Goal: Task Accomplishment & Management: Use online tool/utility

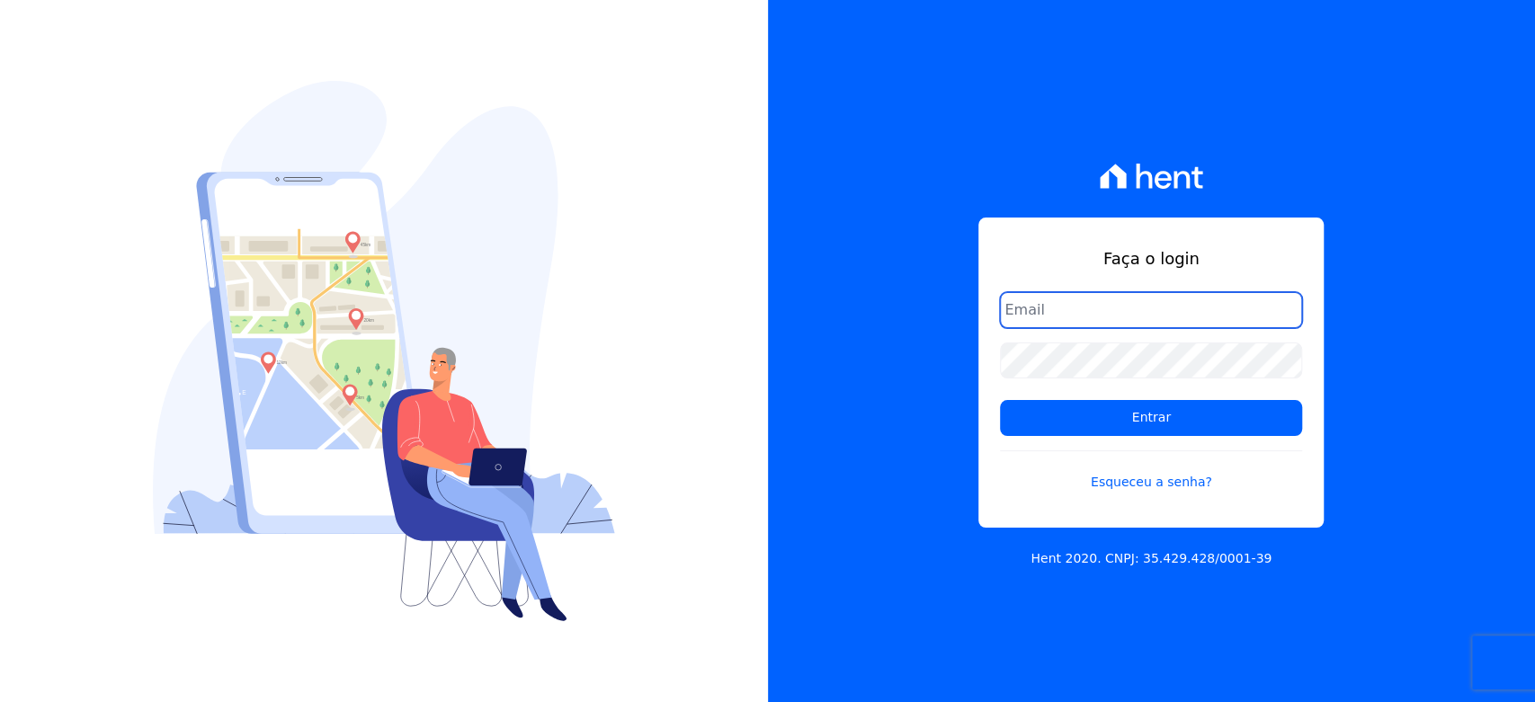
type input "[PERSON_NAME][EMAIL_ADDRESS][DOMAIN_NAME]"
click at [1122, 317] on input "hellen@3pnegociosimobiliarios.com.br" at bounding box center [1151, 310] width 302 height 36
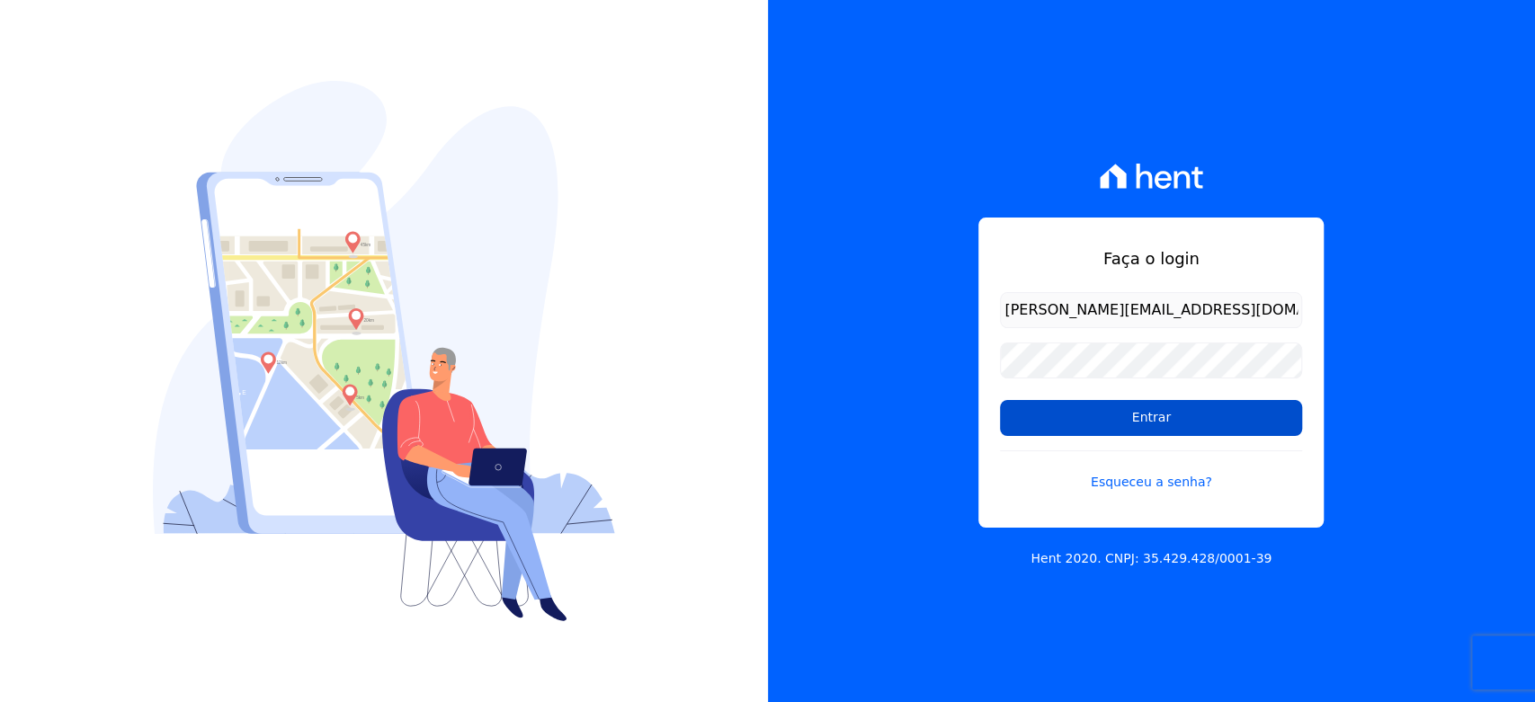
click at [1032, 422] on input "Entrar" at bounding box center [1151, 418] width 302 height 36
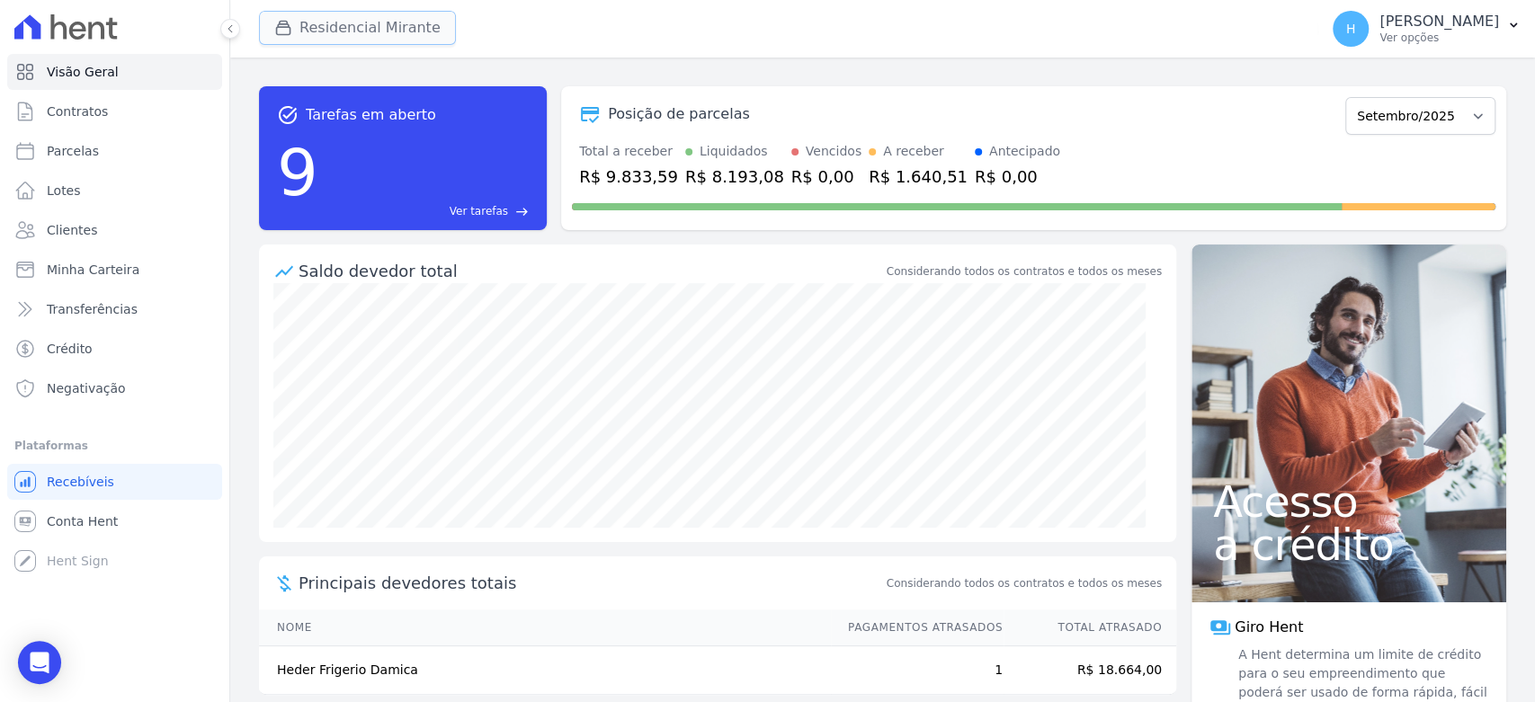
click at [326, 36] on button "Residencial Mirante" at bounding box center [357, 28] width 197 height 34
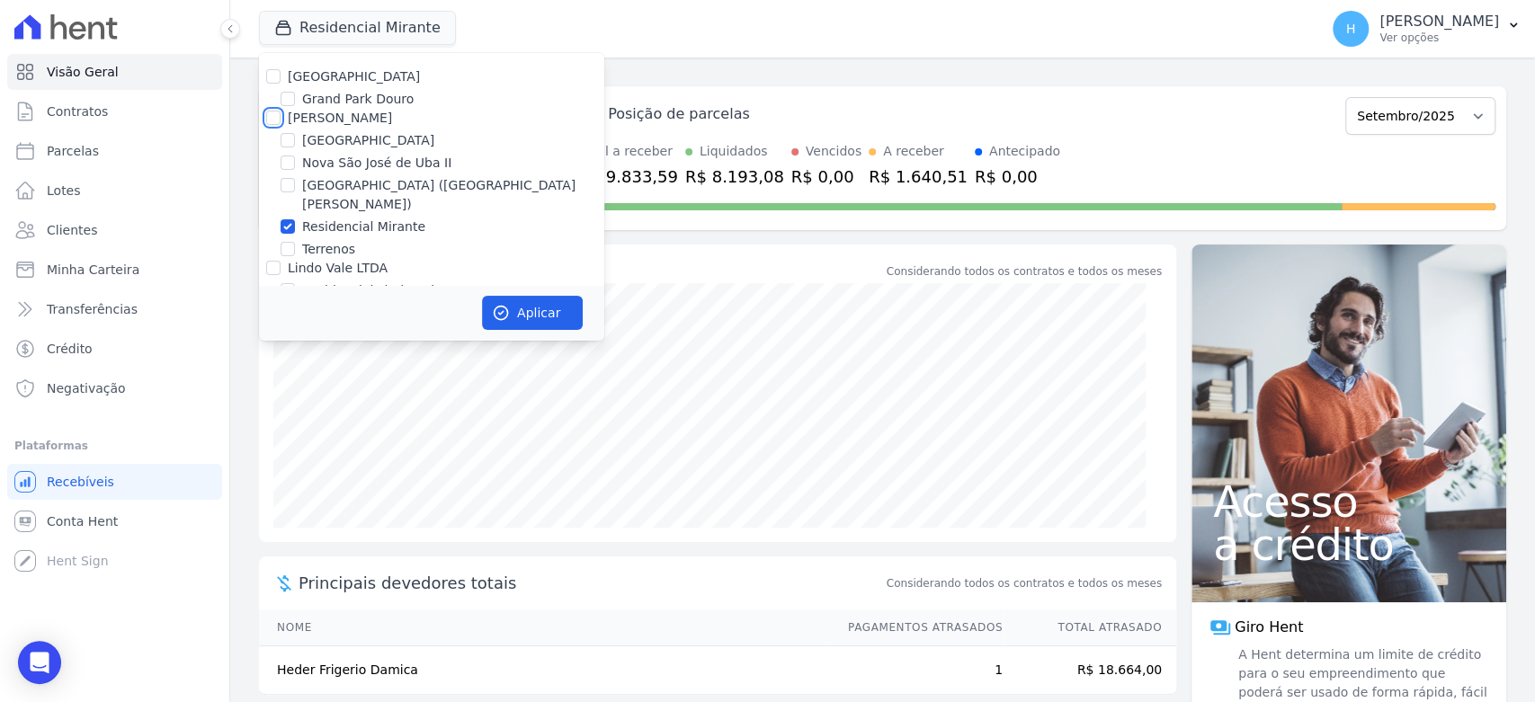
click at [273, 114] on input "[PERSON_NAME]" at bounding box center [273, 118] width 14 height 14
checkbox input "true"
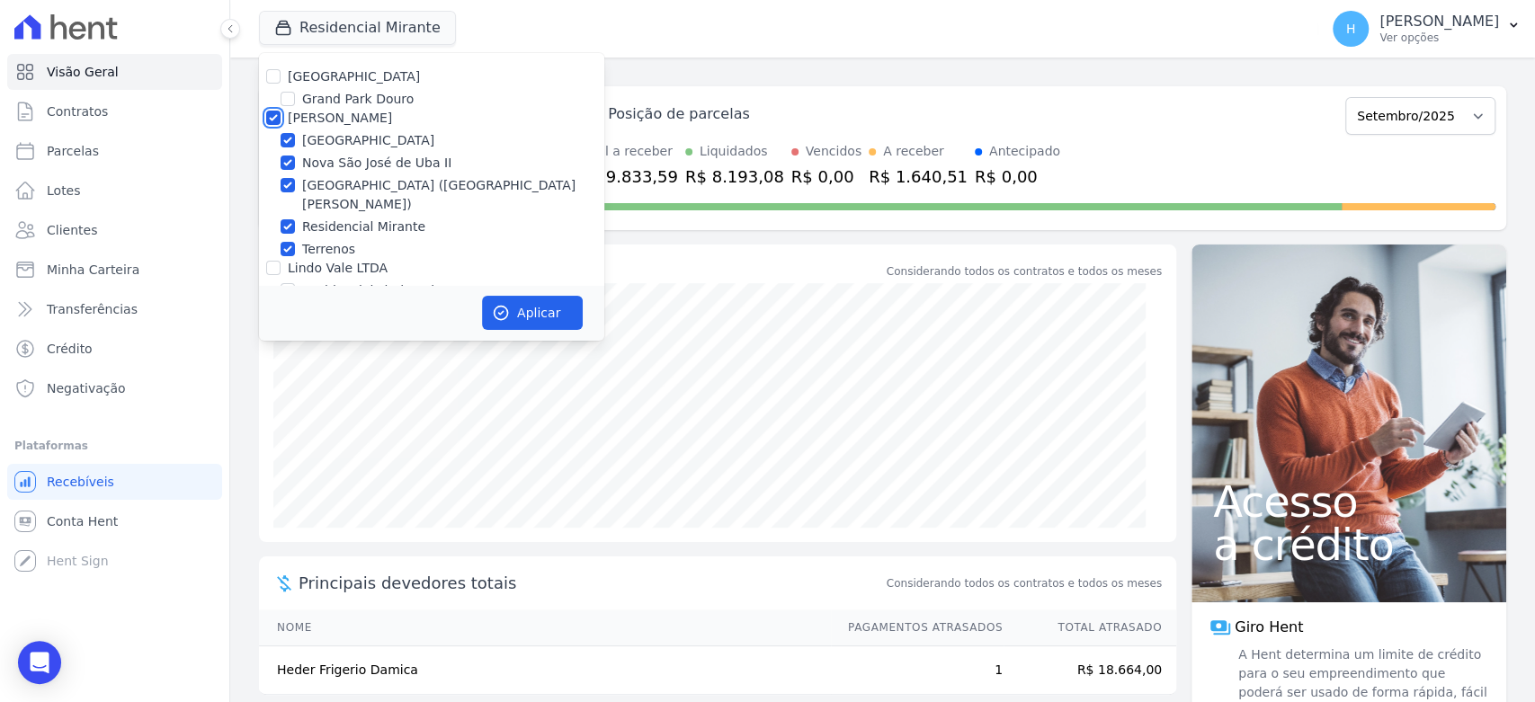
checkbox input "true"
click at [273, 114] on input "[PERSON_NAME]" at bounding box center [273, 118] width 14 height 14
checkbox input "false"
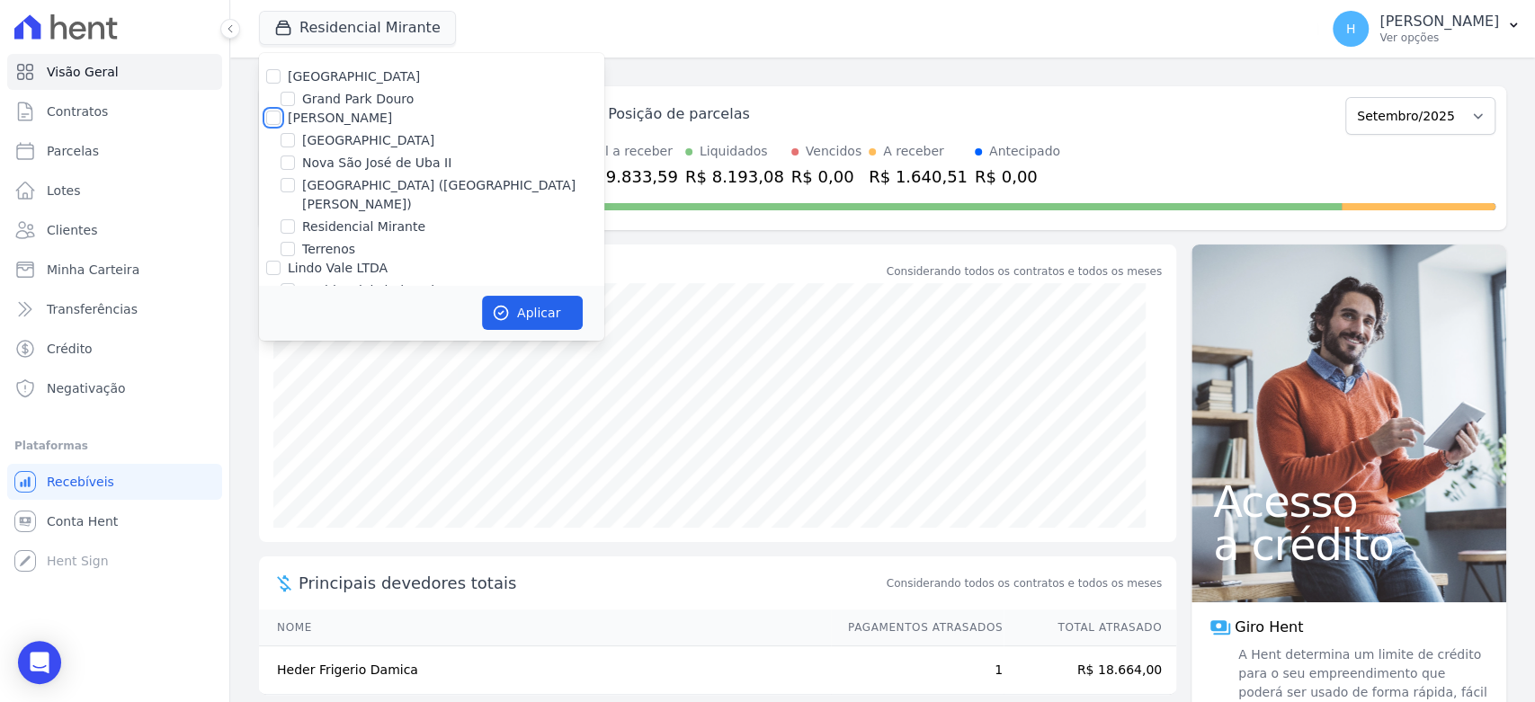
checkbox input "false"
click at [273, 80] on input "[GEOGRAPHIC_DATA]" at bounding box center [273, 76] width 14 height 14
checkbox input "true"
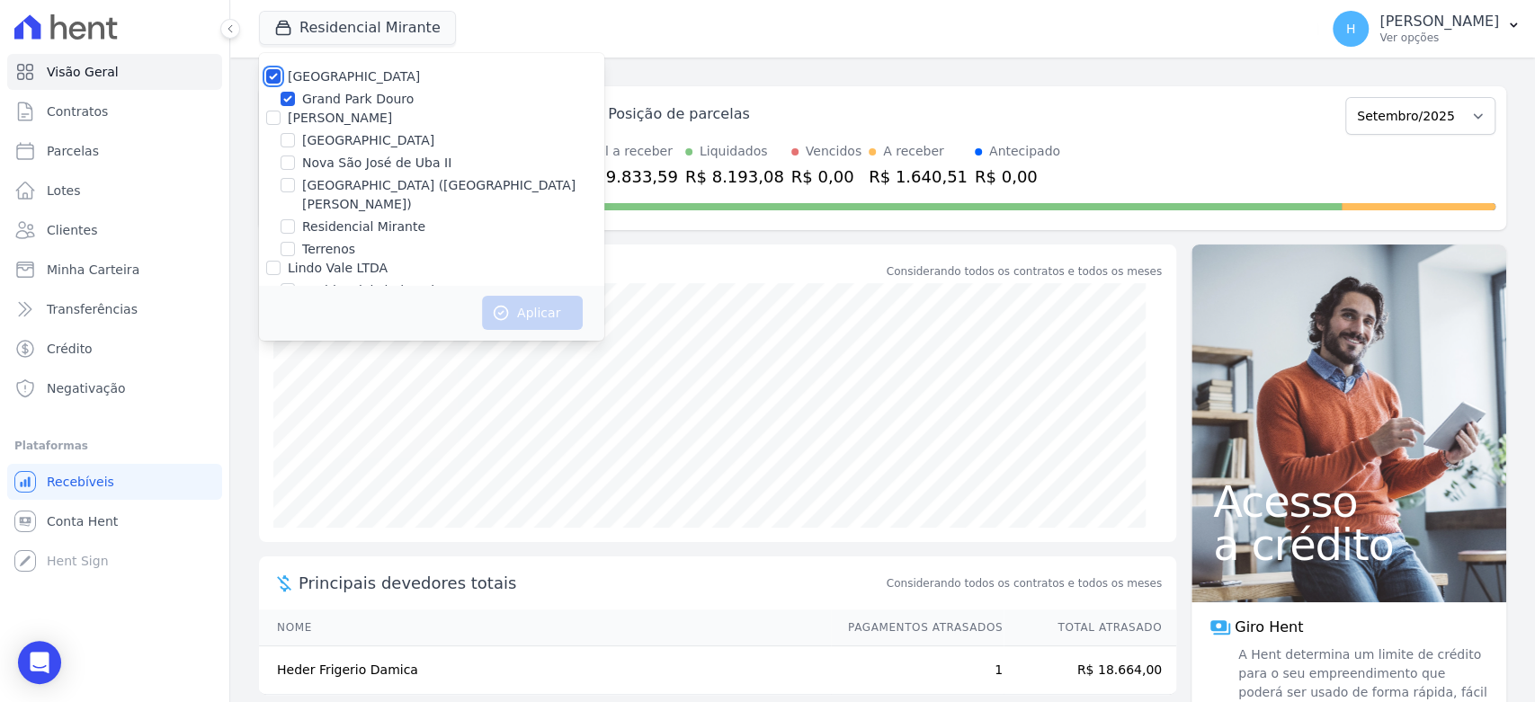
checkbox input "true"
click at [517, 311] on button "Aplicar" at bounding box center [532, 313] width 101 height 34
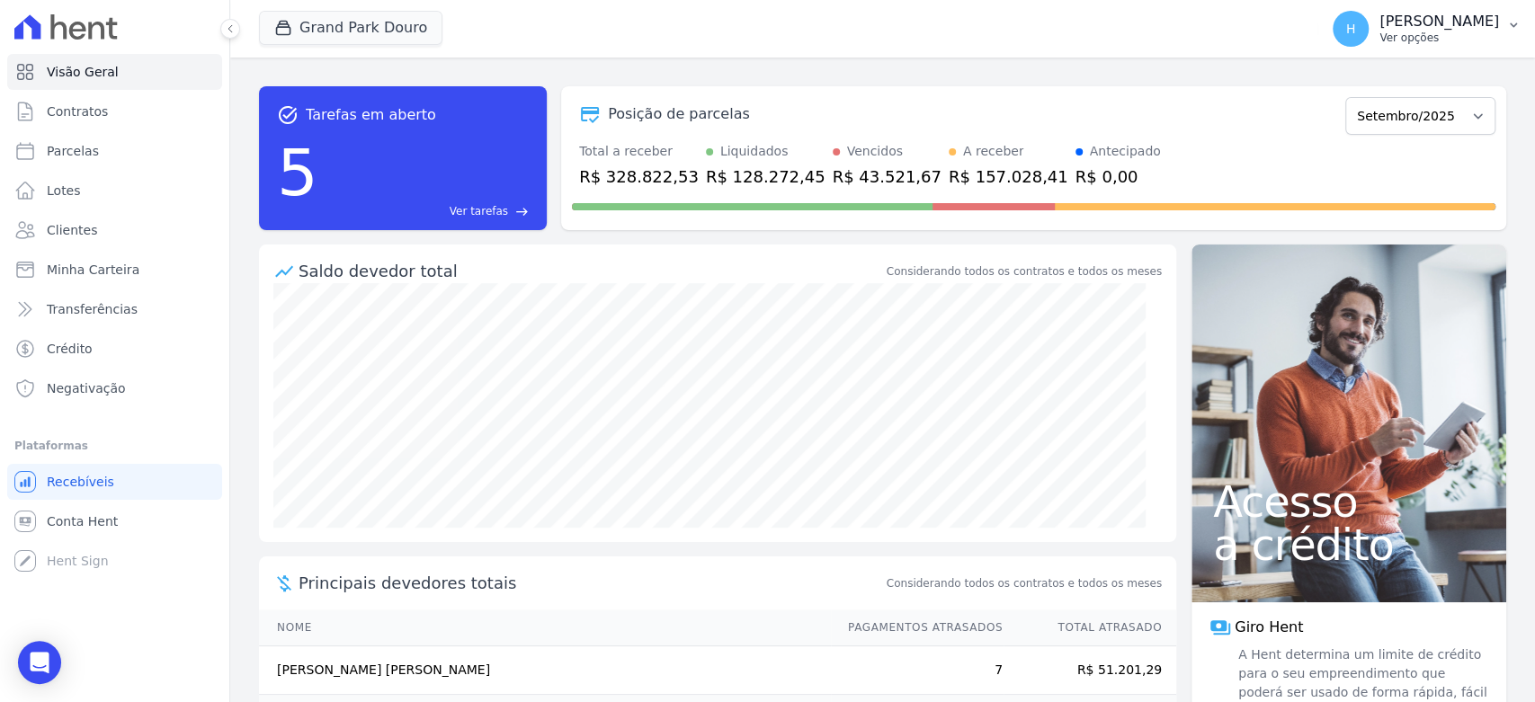
click at [1436, 26] on p "[PERSON_NAME]" at bounding box center [1440, 22] width 120 height 18
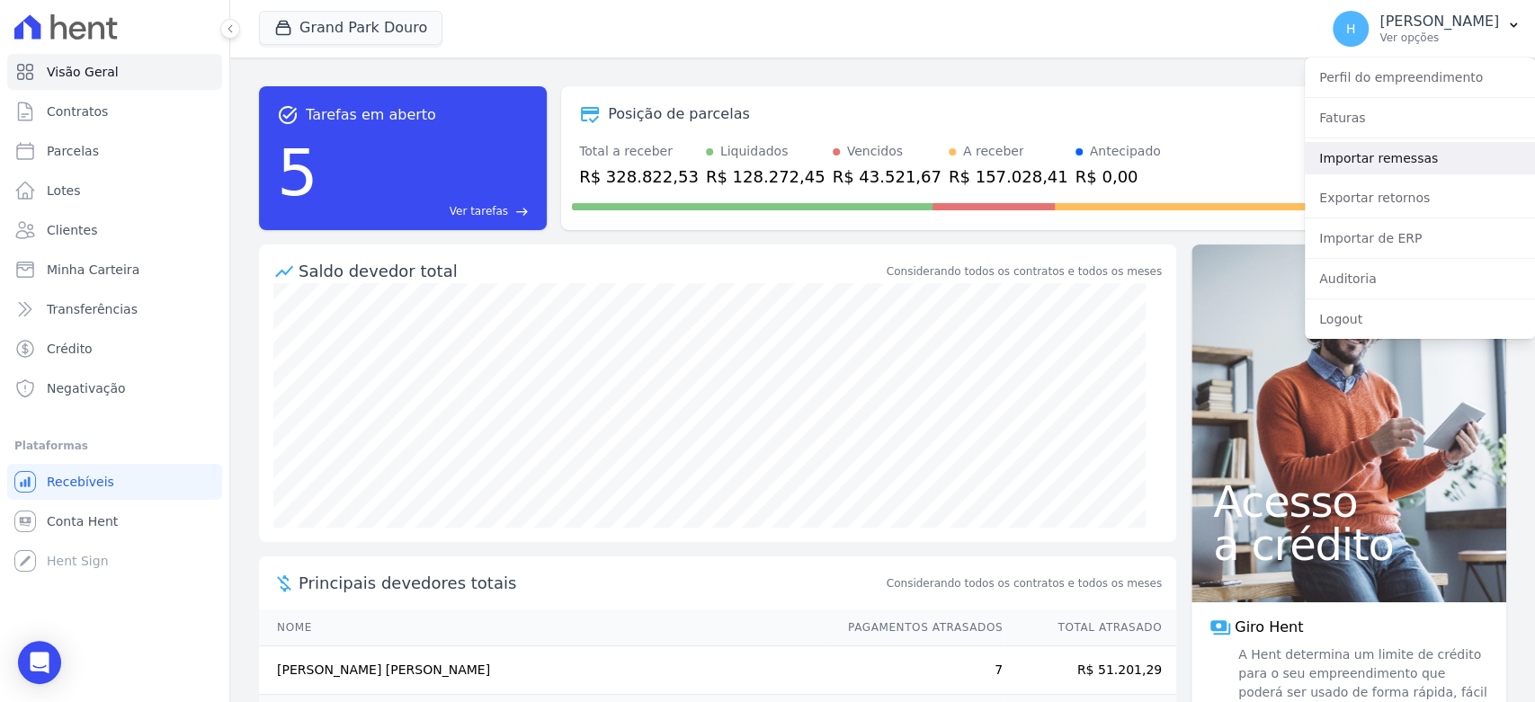
click at [1452, 165] on link "Importar remessas" at bounding box center [1420, 158] width 230 height 32
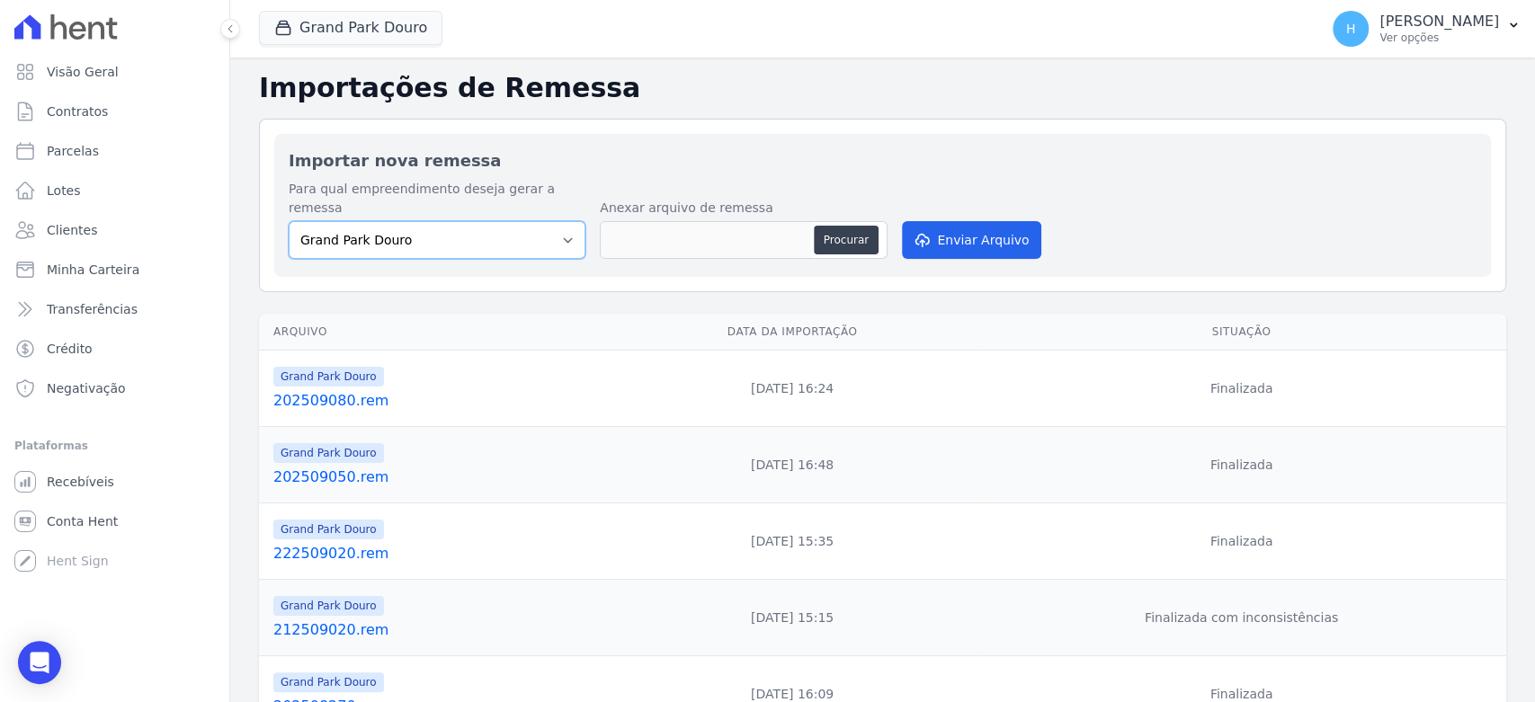
click at [546, 236] on select "[GEOGRAPHIC_DATA] Douro [GEOGRAPHIC_DATA] [GEOGRAPHIC_DATA][PERSON_NAME] ([GEOG…" at bounding box center [437, 240] width 297 height 38
click at [549, 233] on select "[GEOGRAPHIC_DATA] Douro [GEOGRAPHIC_DATA] [GEOGRAPHIC_DATA][PERSON_NAME] ([GEOG…" at bounding box center [437, 240] width 297 height 38
click at [1453, 14] on p "[PERSON_NAME]" at bounding box center [1440, 22] width 120 height 18
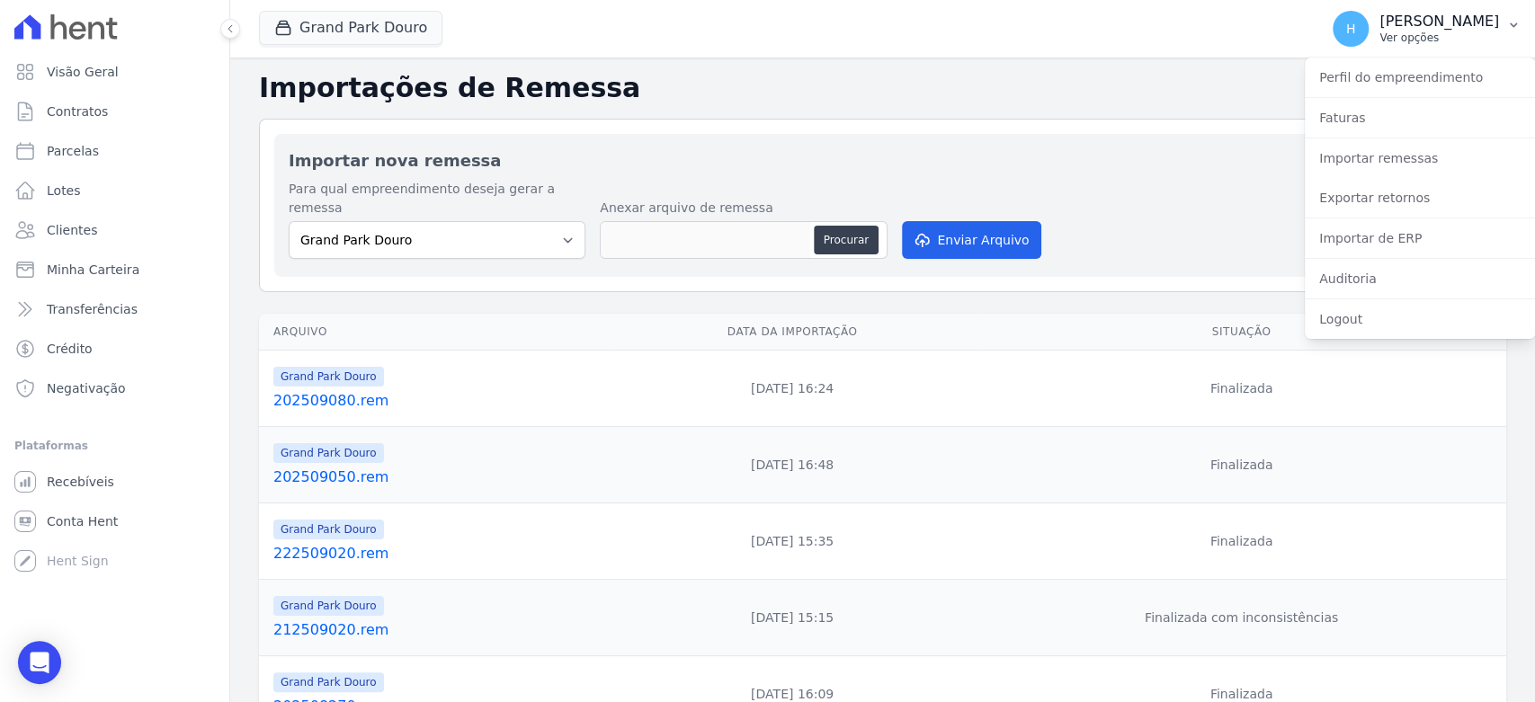
click at [1453, 14] on p "[PERSON_NAME]" at bounding box center [1440, 22] width 120 height 18
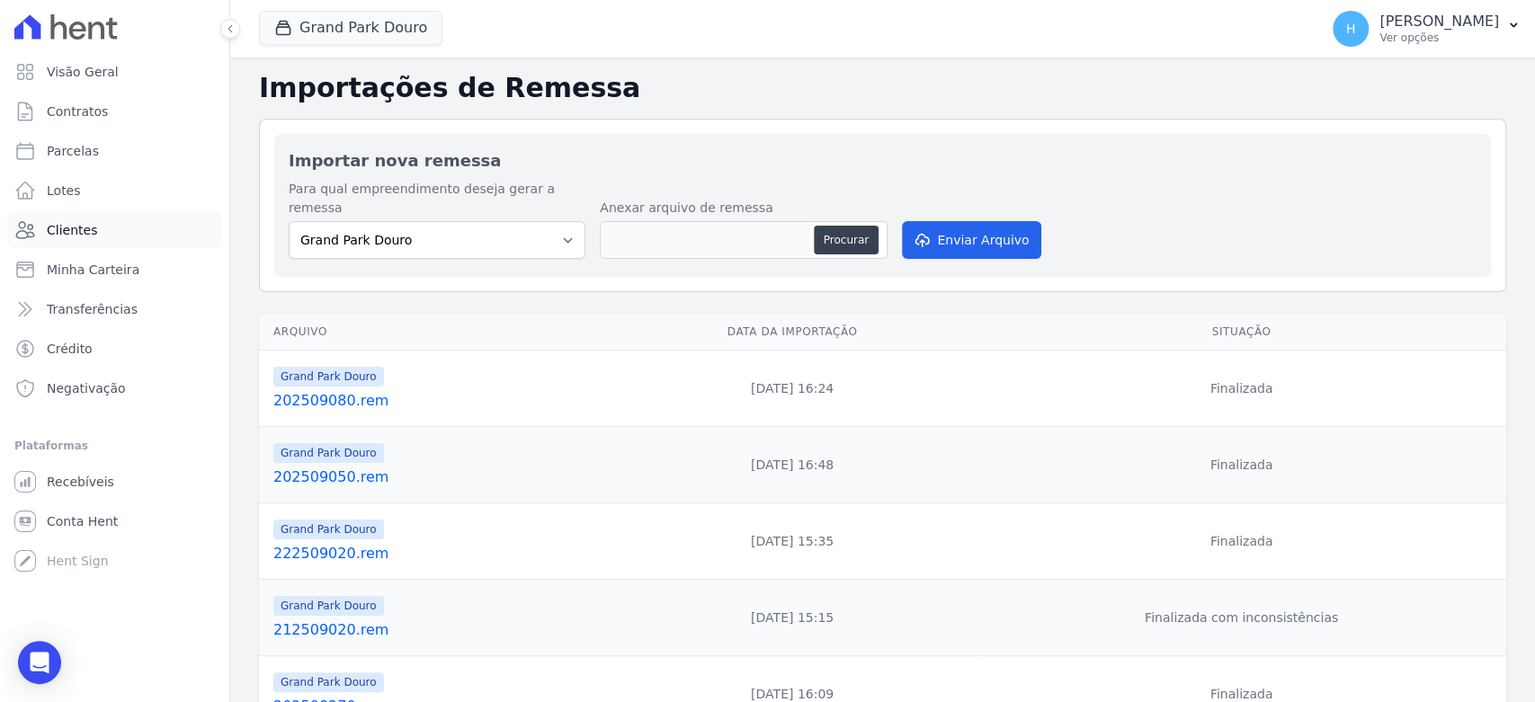
click at [72, 238] on span "Clientes" at bounding box center [72, 230] width 50 height 18
click at [72, 230] on span "Clientes" at bounding box center [72, 230] width 50 height 18
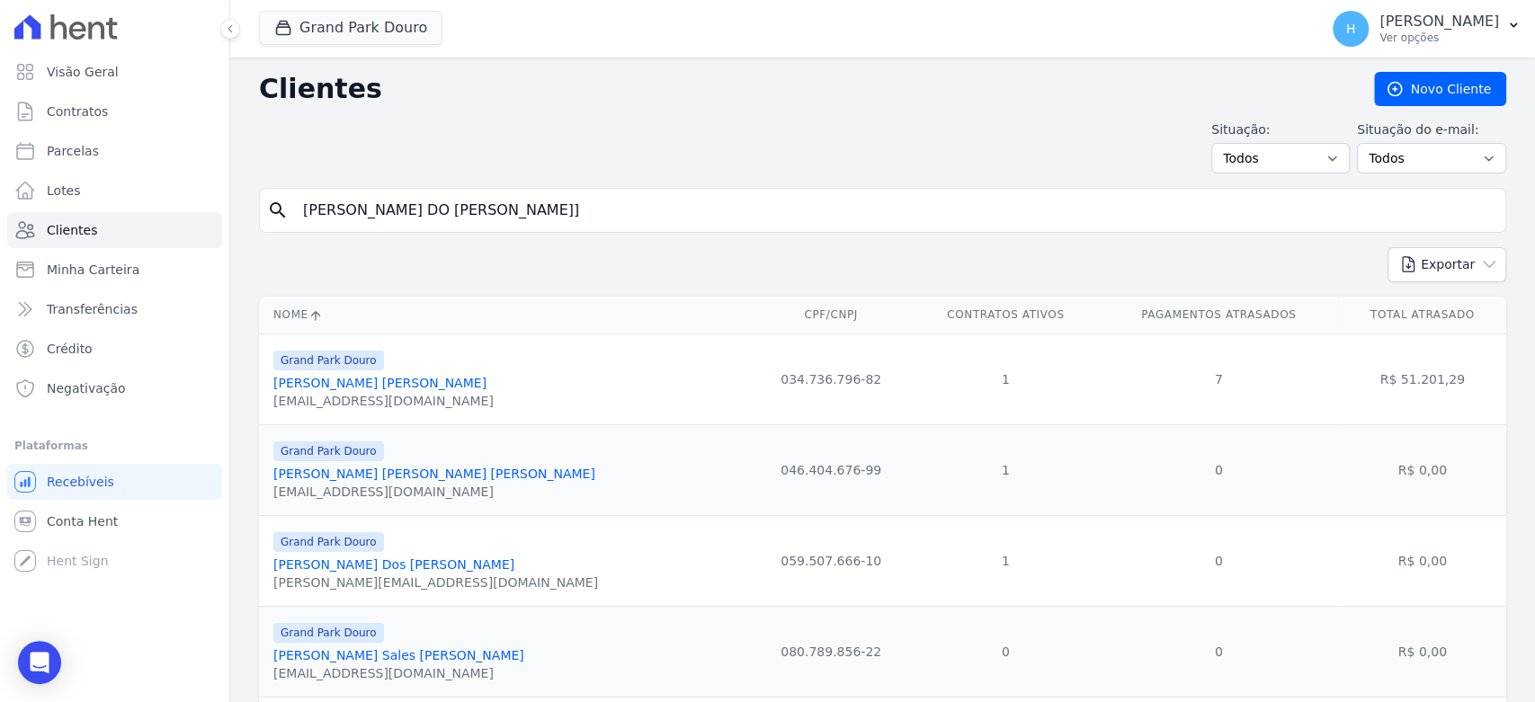
type input "[PERSON_NAME] DO [PERSON_NAME]]"
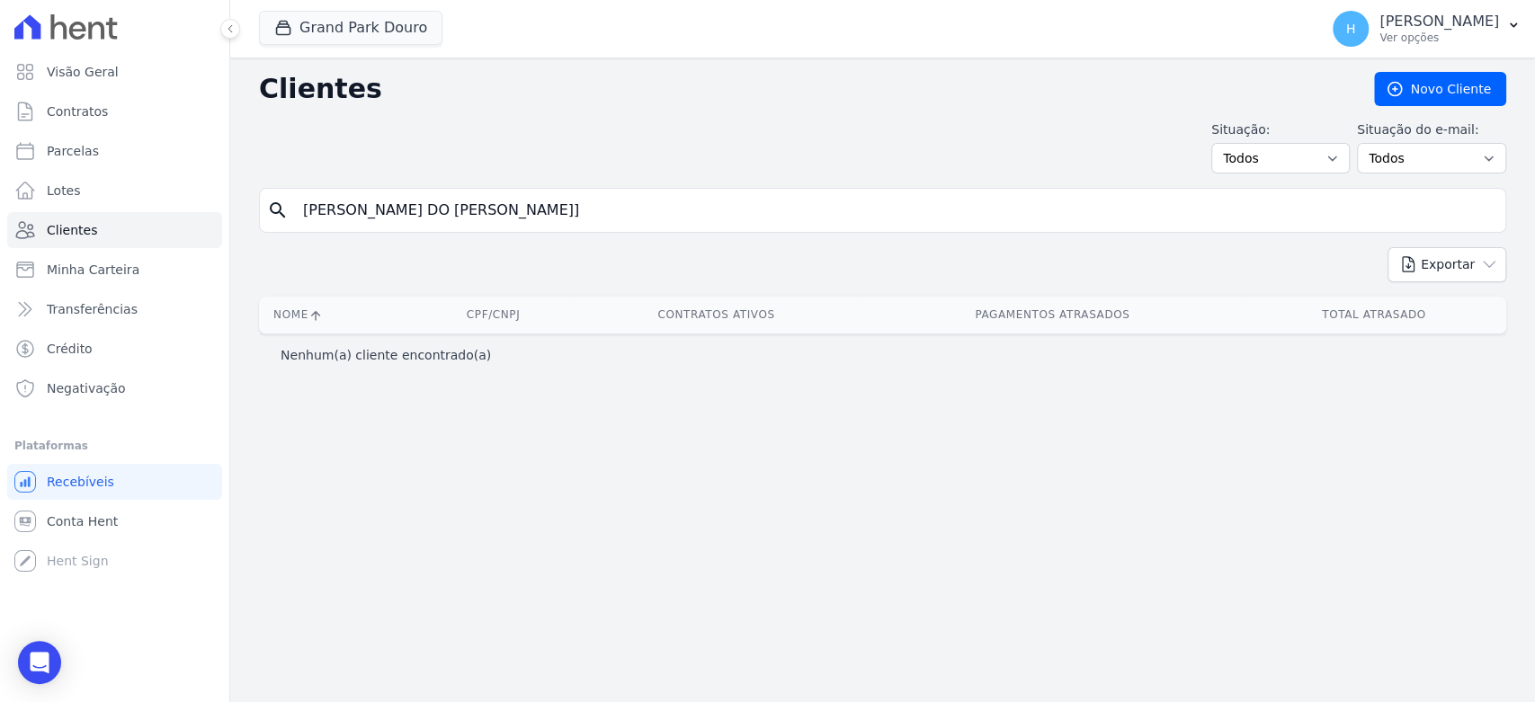
click at [700, 216] on input "[PERSON_NAME] DO [PERSON_NAME]]" at bounding box center [895, 210] width 1206 height 36
type input "[PERSON_NAME] DO [PERSON_NAME]"
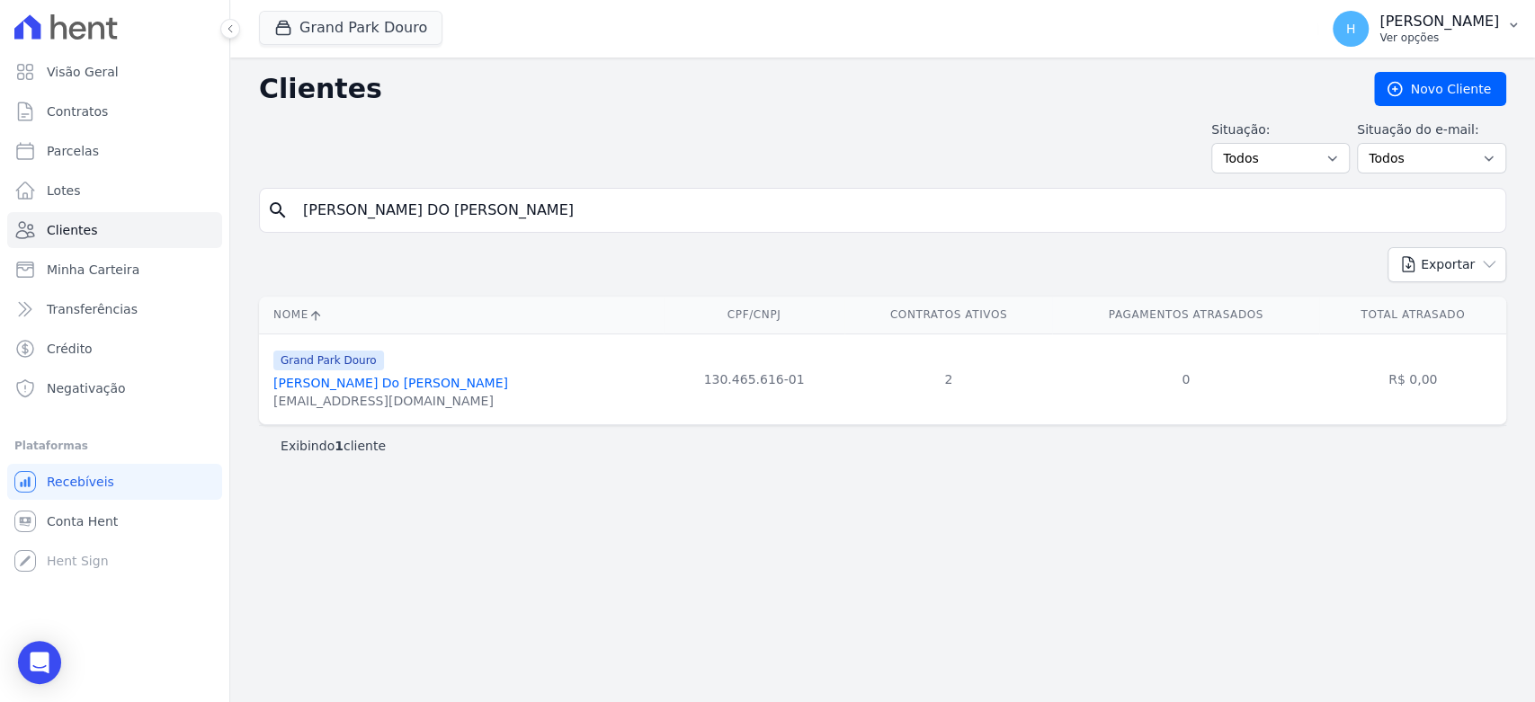
click at [1453, 25] on p "[PERSON_NAME]" at bounding box center [1440, 22] width 120 height 18
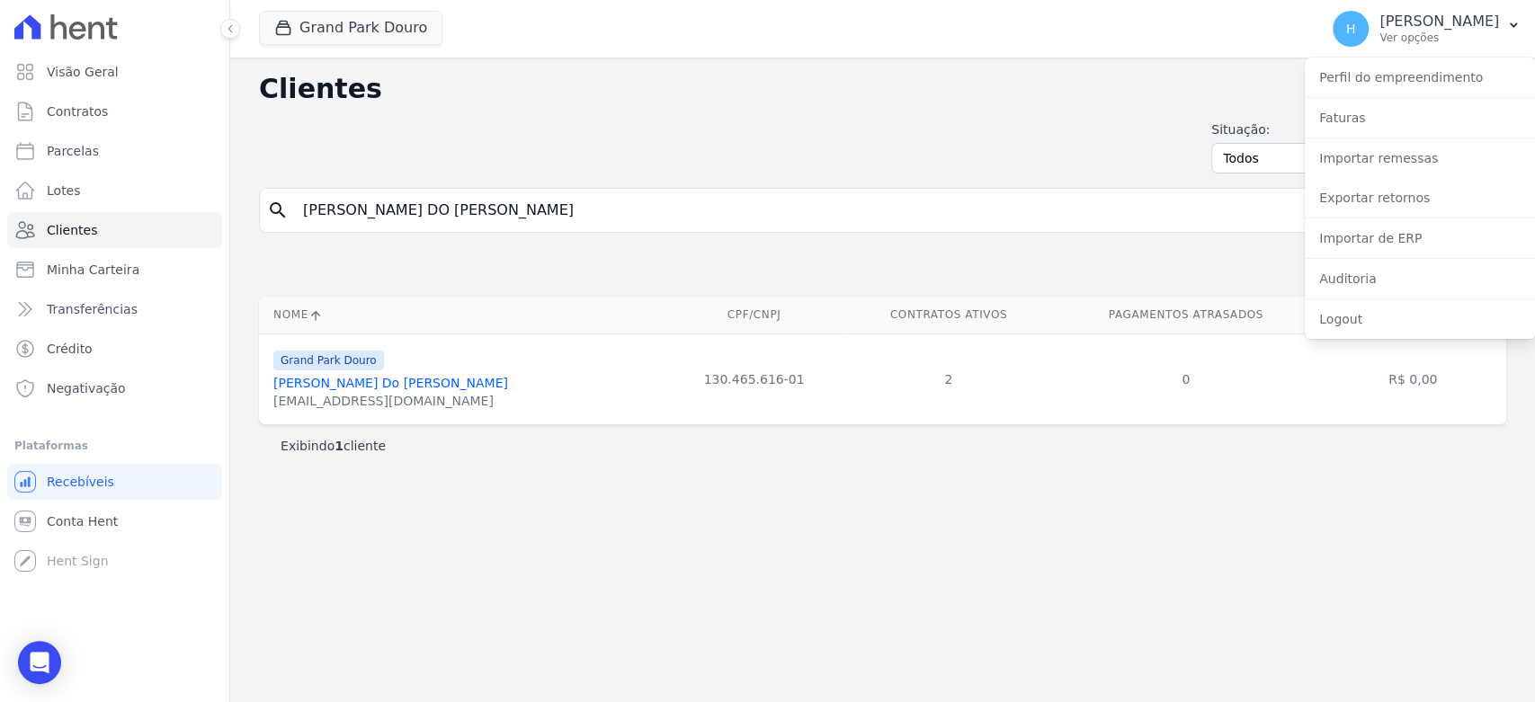
click at [652, 185] on div "Clientes [GEOGRAPHIC_DATA] Situação: Todos Adimplentes Inadimplentes Situação d…" at bounding box center [882, 380] width 1305 height 645
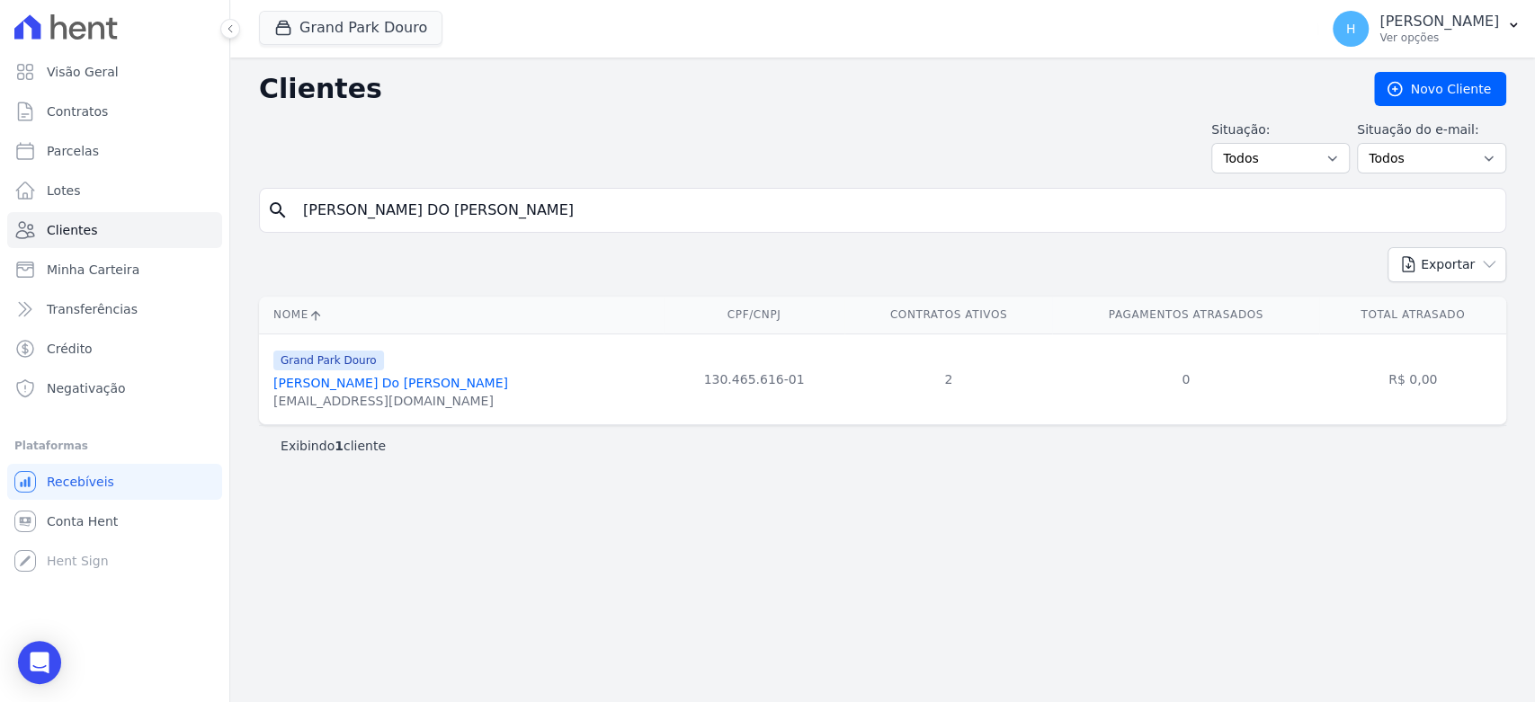
click at [308, 376] on link "[PERSON_NAME] Do [PERSON_NAME]" at bounding box center [390, 383] width 235 height 14
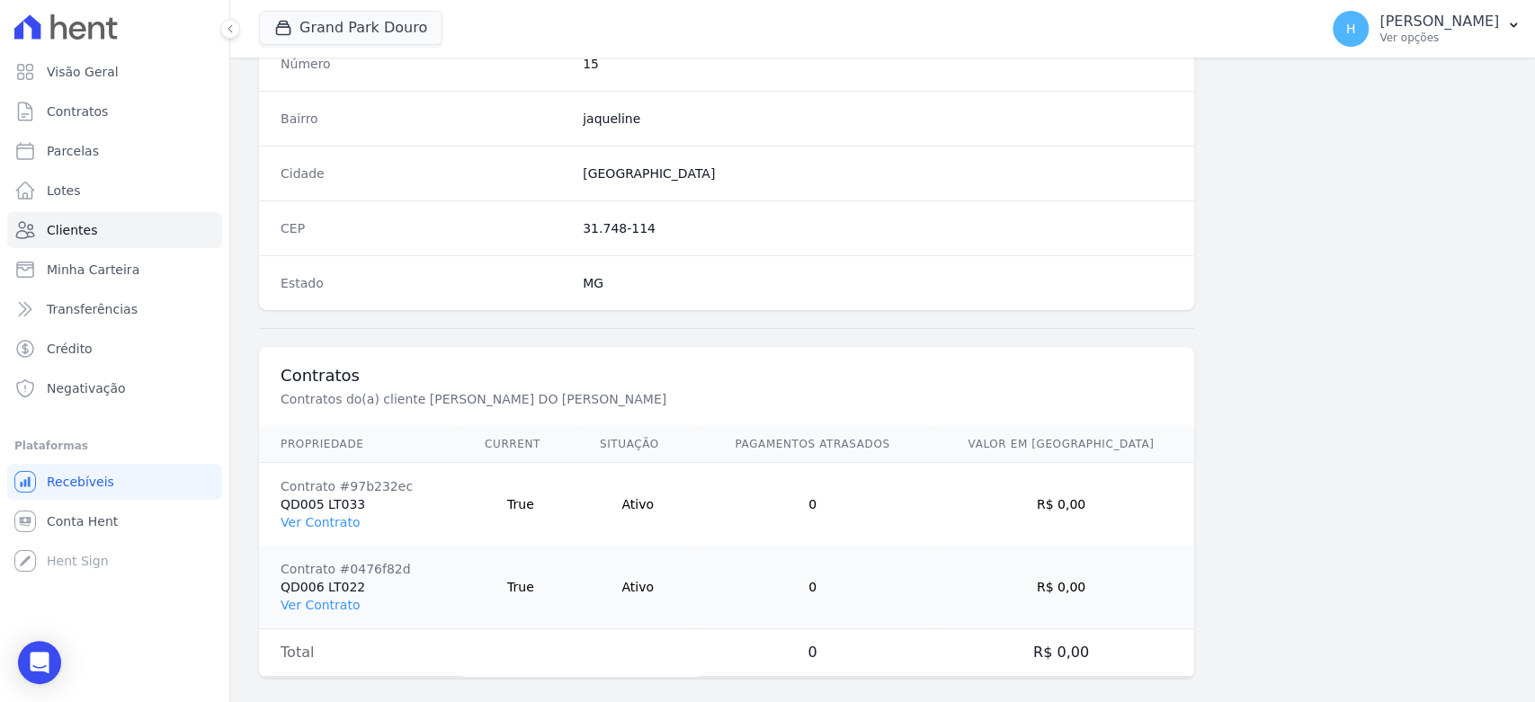
scroll to position [1059, 0]
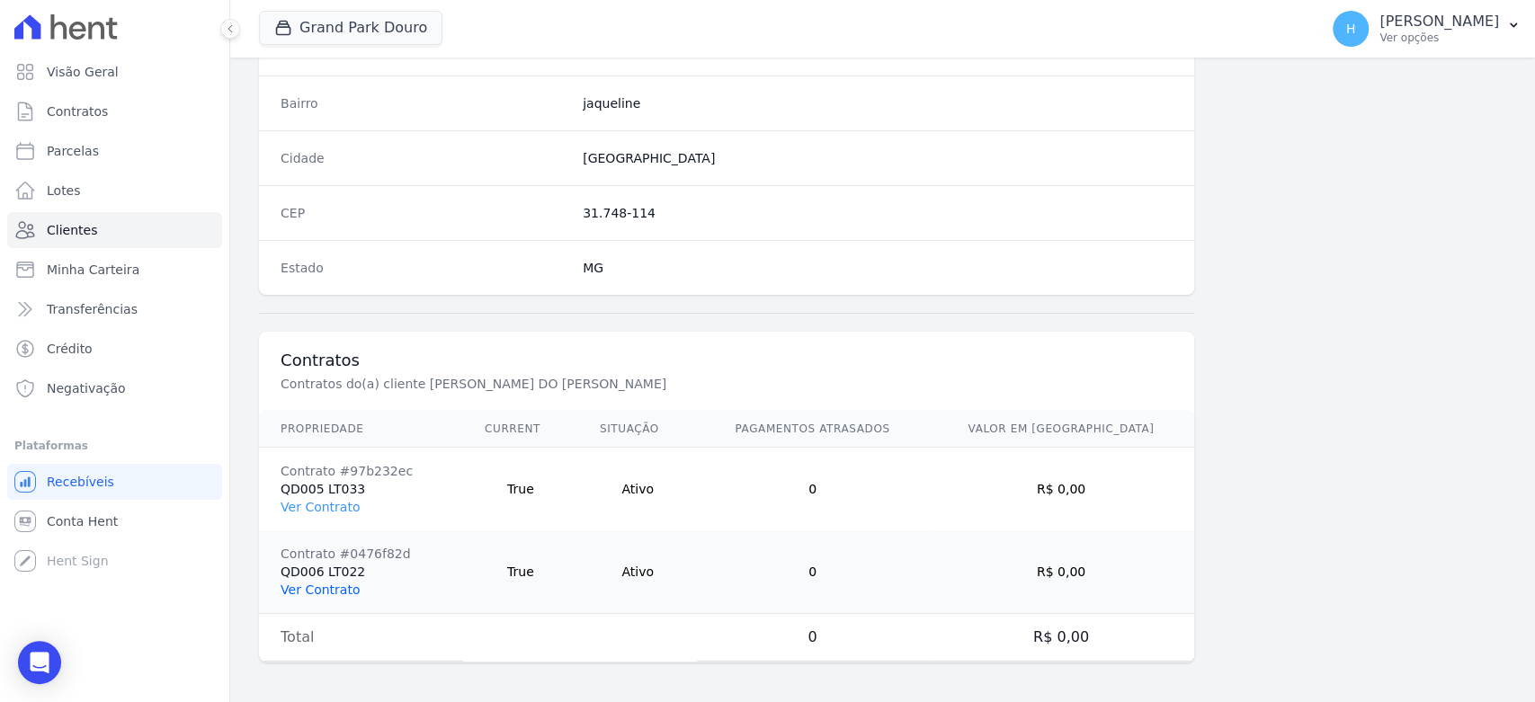
click at [324, 583] on link "Ver Contrato" at bounding box center [320, 590] width 79 height 14
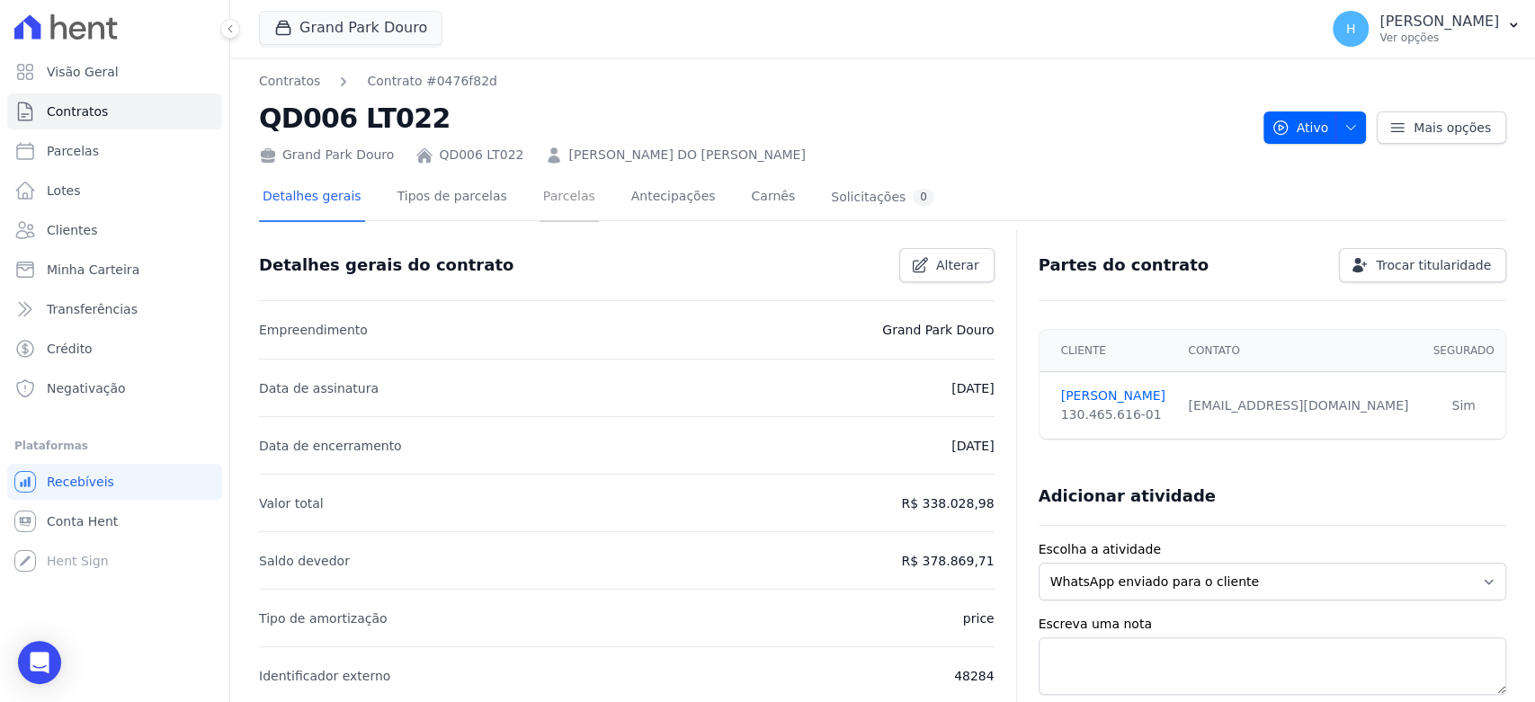
click at [540, 203] on link "Parcelas" at bounding box center [569, 198] width 59 height 48
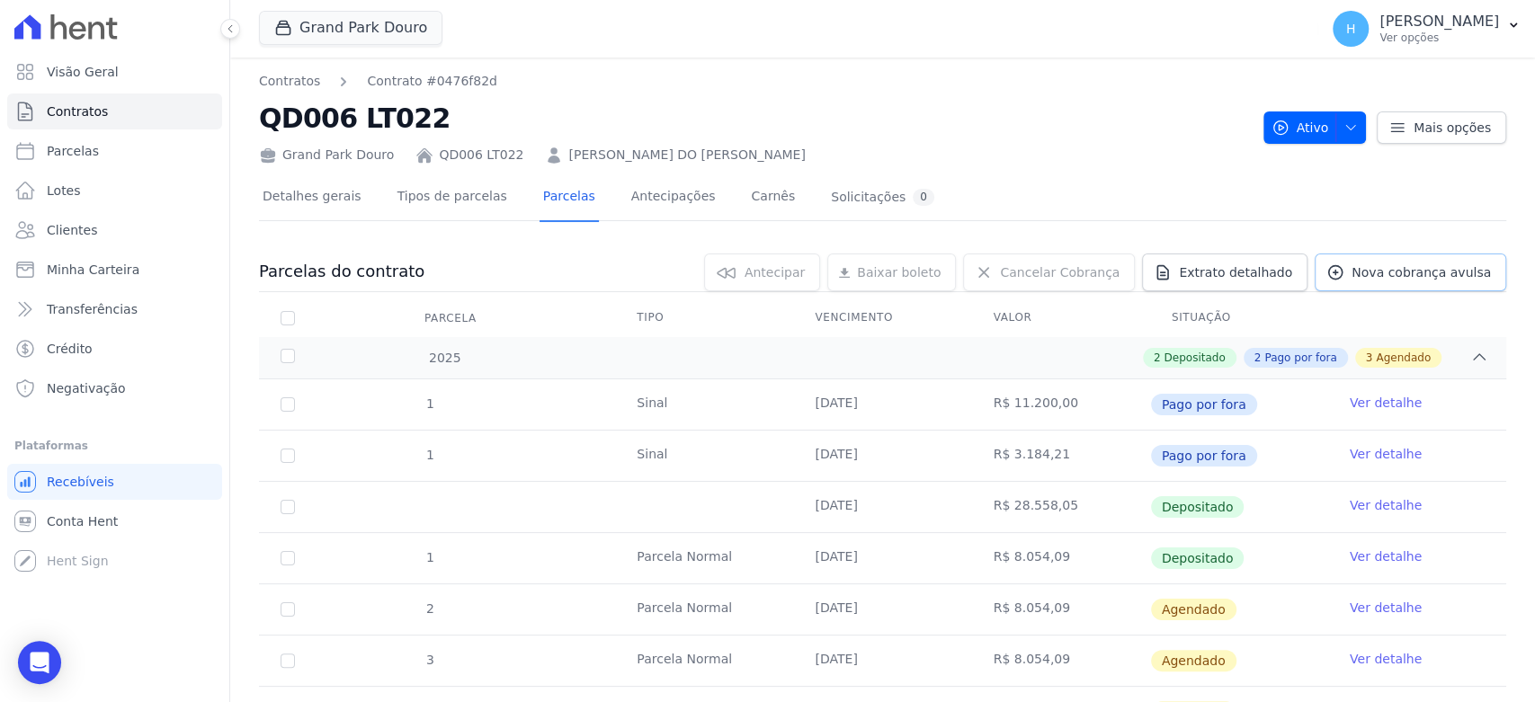
click at [1380, 266] on span "Nova cobrança avulsa" at bounding box center [1421, 272] width 139 height 18
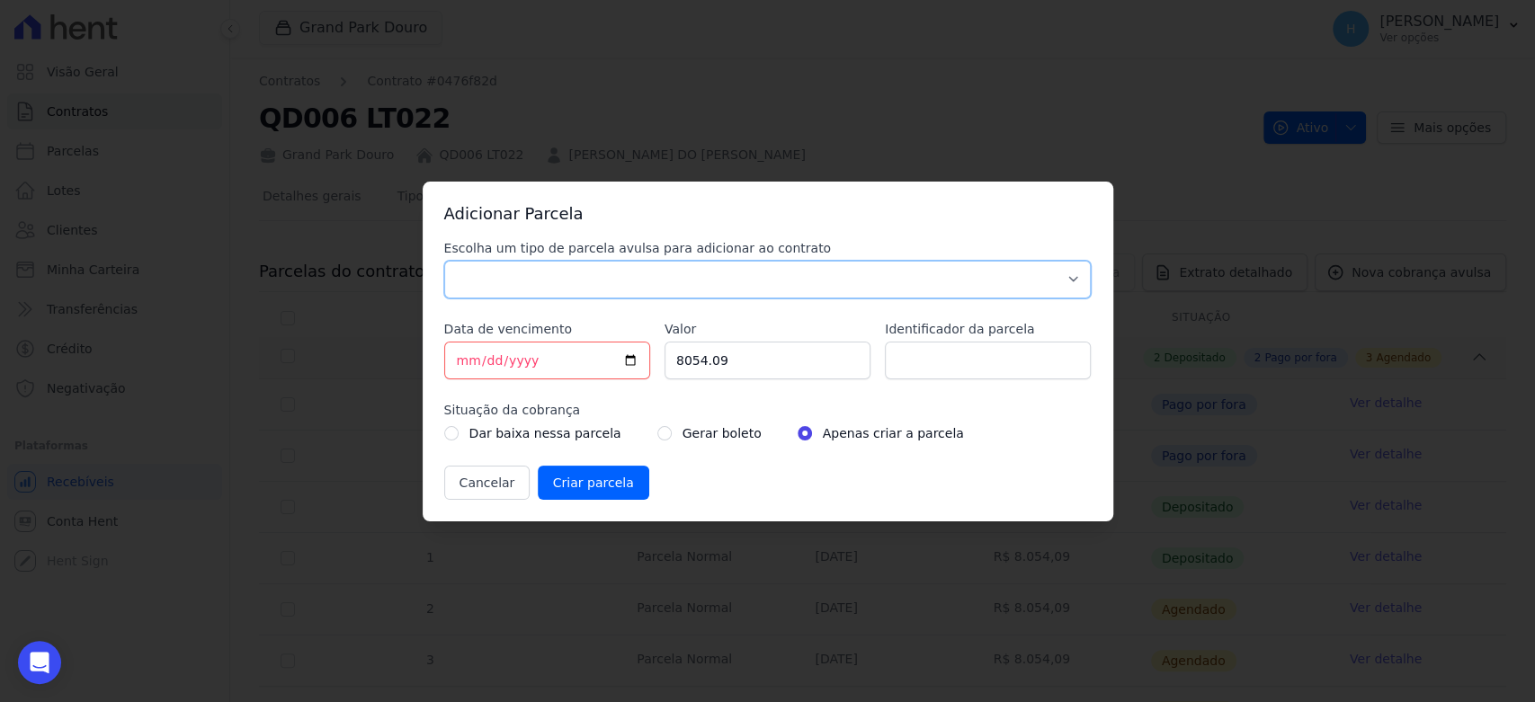
click at [541, 279] on select "Parcela Normal Sinal Caução Intercalada Chaves Pré Chaves Pós Chaves Taxas Quit…" at bounding box center [768, 280] width 648 height 38
select select "others"
click at [444, 261] on select "Parcela Normal Sinal Caução Intercalada Chaves Pré Chaves Pós Chaves Taxas Quit…" at bounding box center [768, 280] width 648 height 38
click at [629, 356] on input "[DATE]" at bounding box center [547, 361] width 206 height 38
type input "[DATE]"
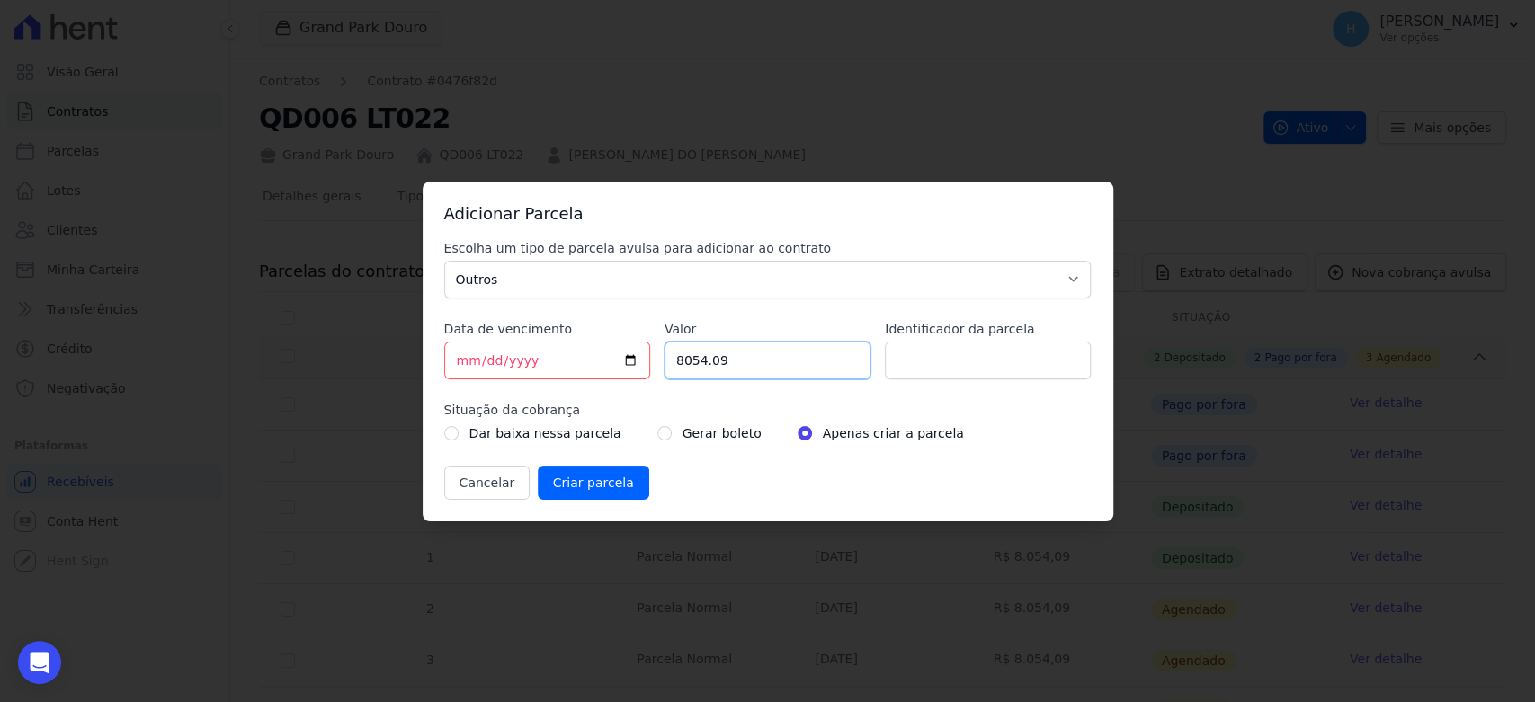
click at [739, 352] on input "8054.09" at bounding box center [768, 361] width 206 height 38
drag, startPoint x: 755, startPoint y: 354, endPoint x: 523, endPoint y: 362, distance: 232.1
click at [523, 362] on div "Escolha um tipo de parcela avulsa para adicionar ao contrato Parcela Normal Sin…" at bounding box center [768, 369] width 648 height 261
click at [752, 372] on input "8054.09" at bounding box center [768, 361] width 206 height 38
paste input "2986750"
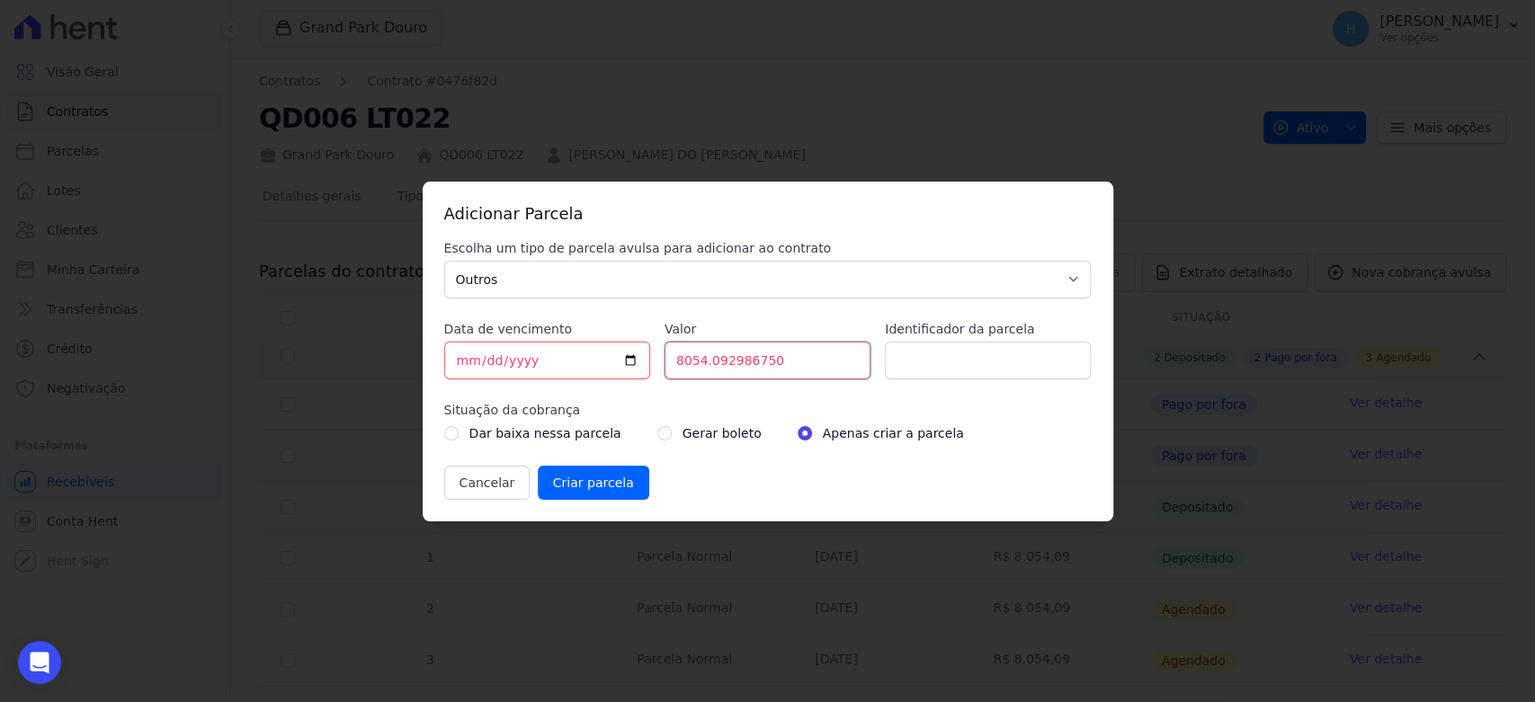
paste input "29867."
type input "29867.50"
click at [741, 398] on div "Escolha um tipo de parcela avulsa para adicionar ao contrato Parcela Normal Sin…" at bounding box center [768, 369] width 648 height 261
click at [917, 355] on input "Identificador da parcela" at bounding box center [988, 361] width 206 height 38
type input "0"
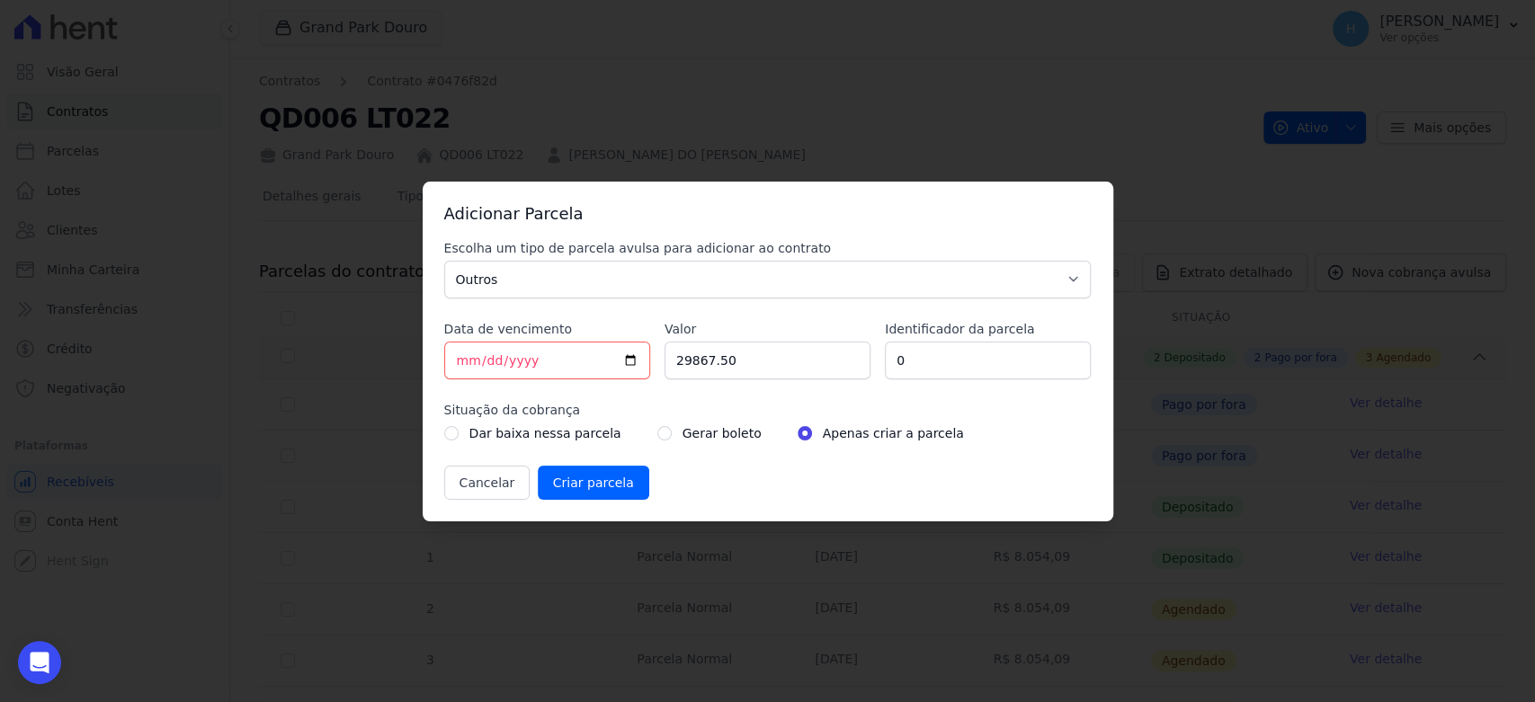
click at [720, 466] on div "Cancelar Criar parcela" at bounding box center [768, 483] width 648 height 34
click at [619, 479] on input "Criar parcela" at bounding box center [594, 483] width 112 height 34
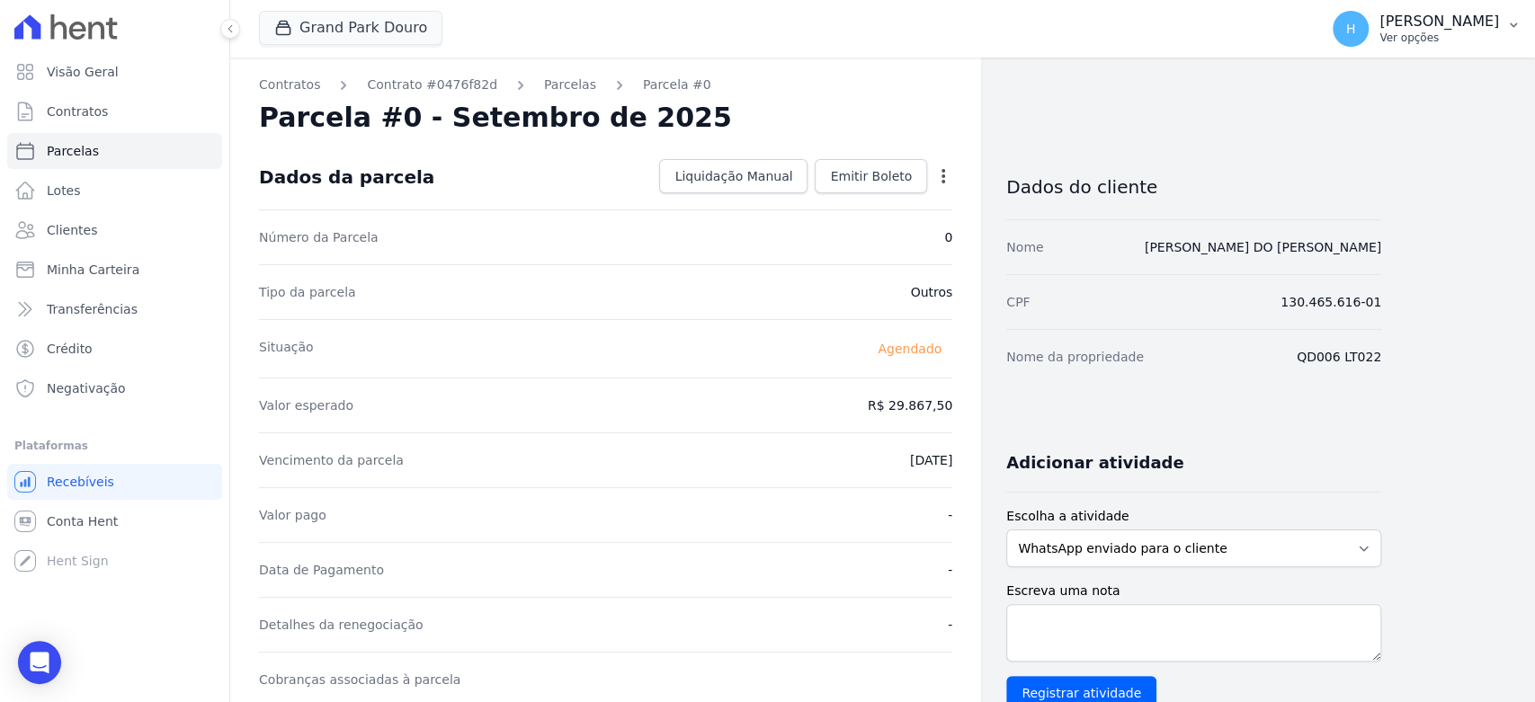
click at [1475, 47] on button "H Hellen Vilaça Ver opções" at bounding box center [1426, 29] width 217 height 50
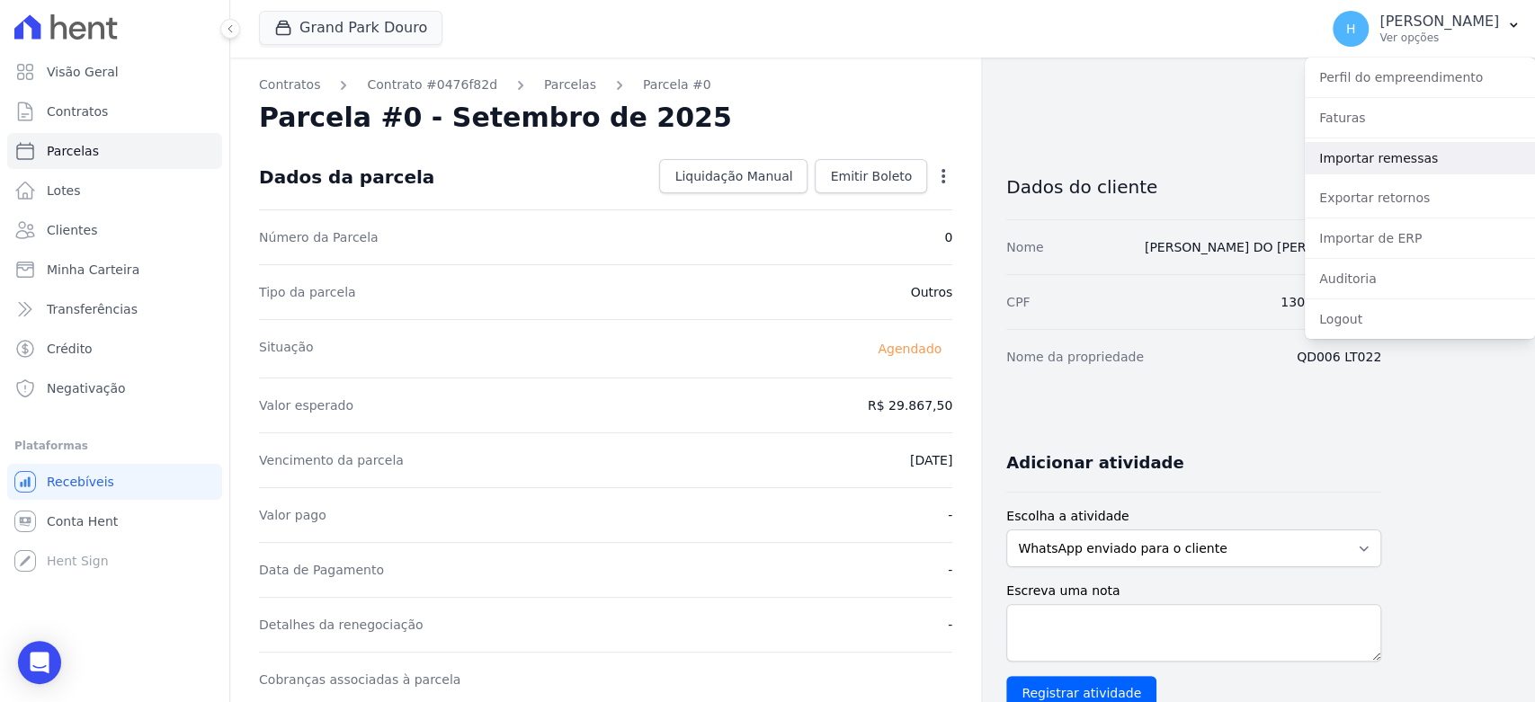
click at [1398, 157] on link "Importar remessas" at bounding box center [1420, 158] width 230 height 32
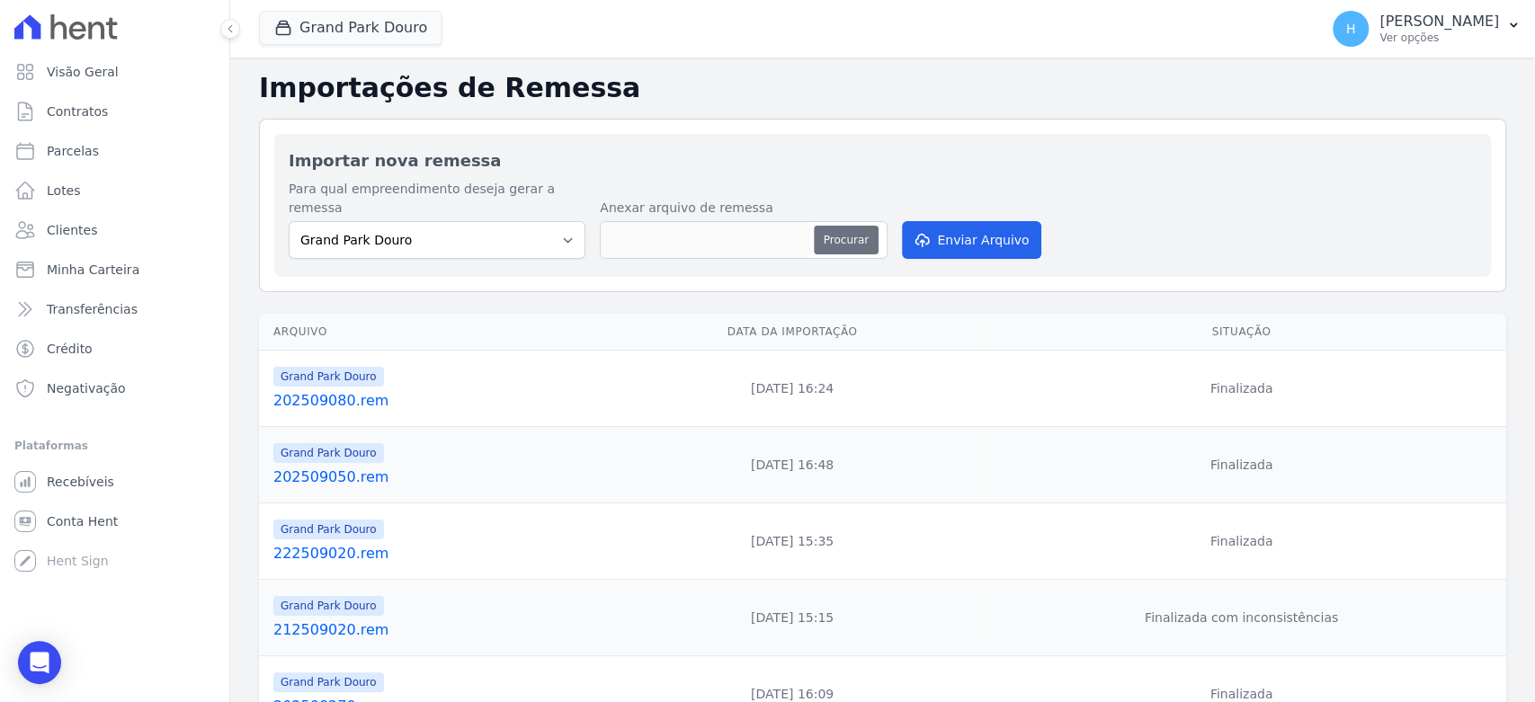
click at [861, 226] on button "Procurar" at bounding box center [846, 240] width 65 height 29
type input "202509240.rem"
click at [978, 223] on button "Enviar Arquivo" at bounding box center [971, 240] width 138 height 38
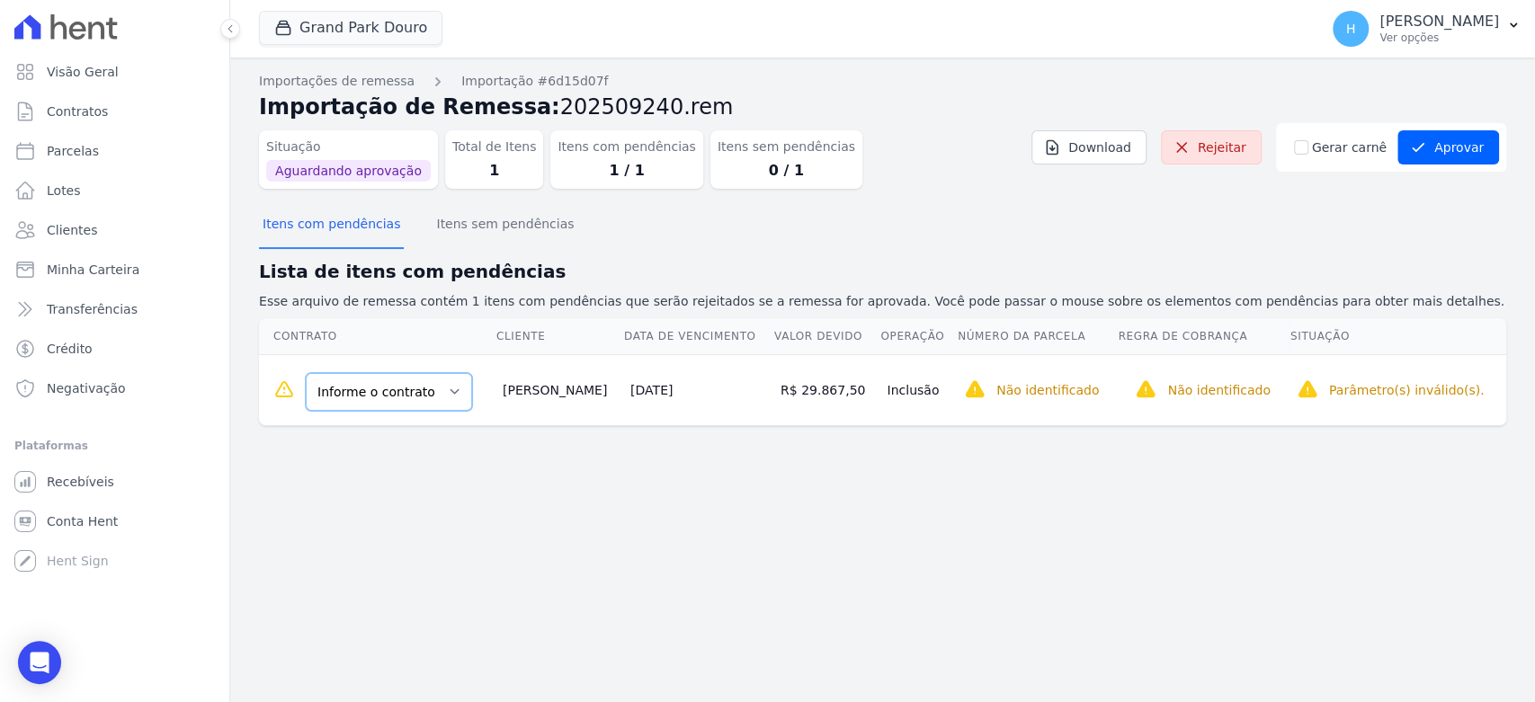
click at [423, 389] on select "Informe o contrato QD005 LT033 QD006 LT022" at bounding box center [389, 392] width 166 height 38
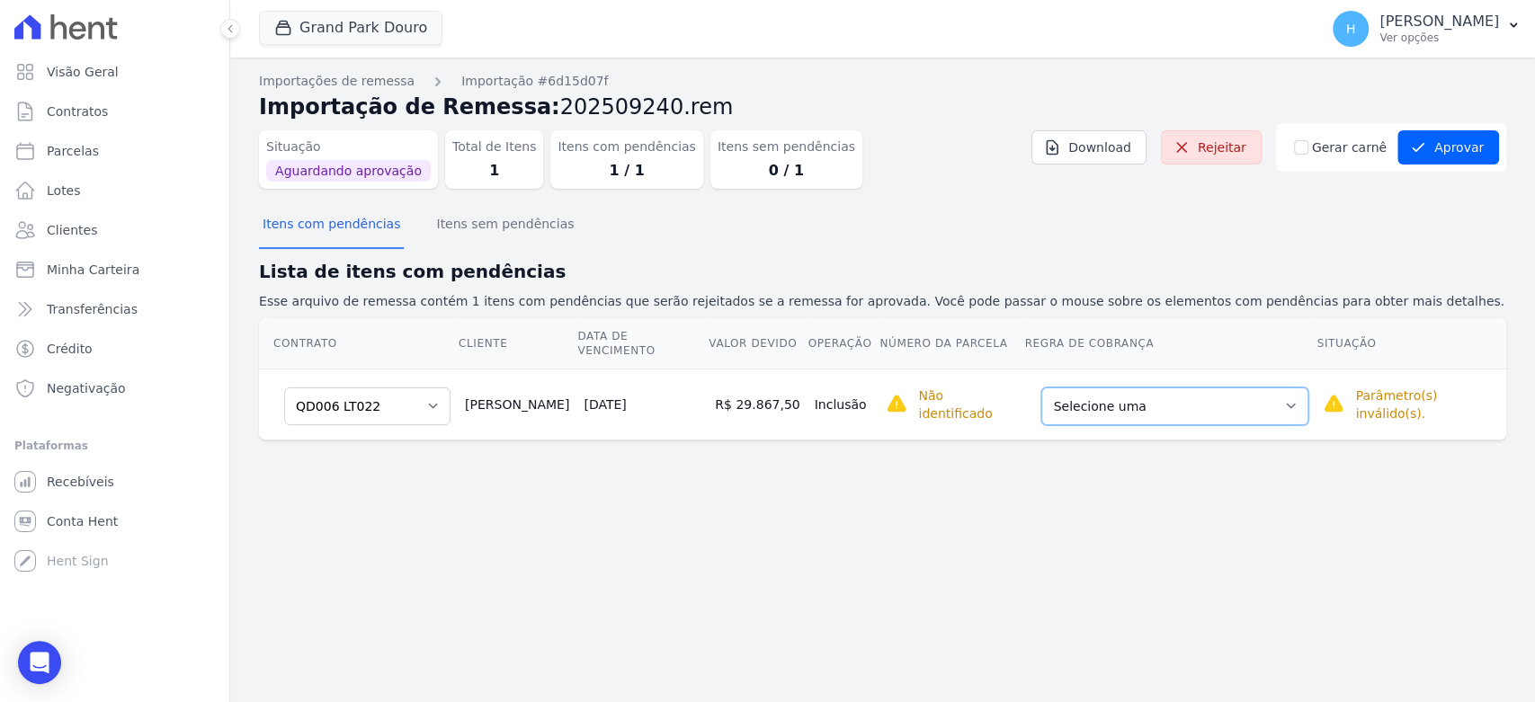
click at [1201, 403] on select "Selecione uma Nova Parcela Avulsa Parcela Avulsa Existente Sinal (1 X R$ 11.200…" at bounding box center [1174, 407] width 267 height 38
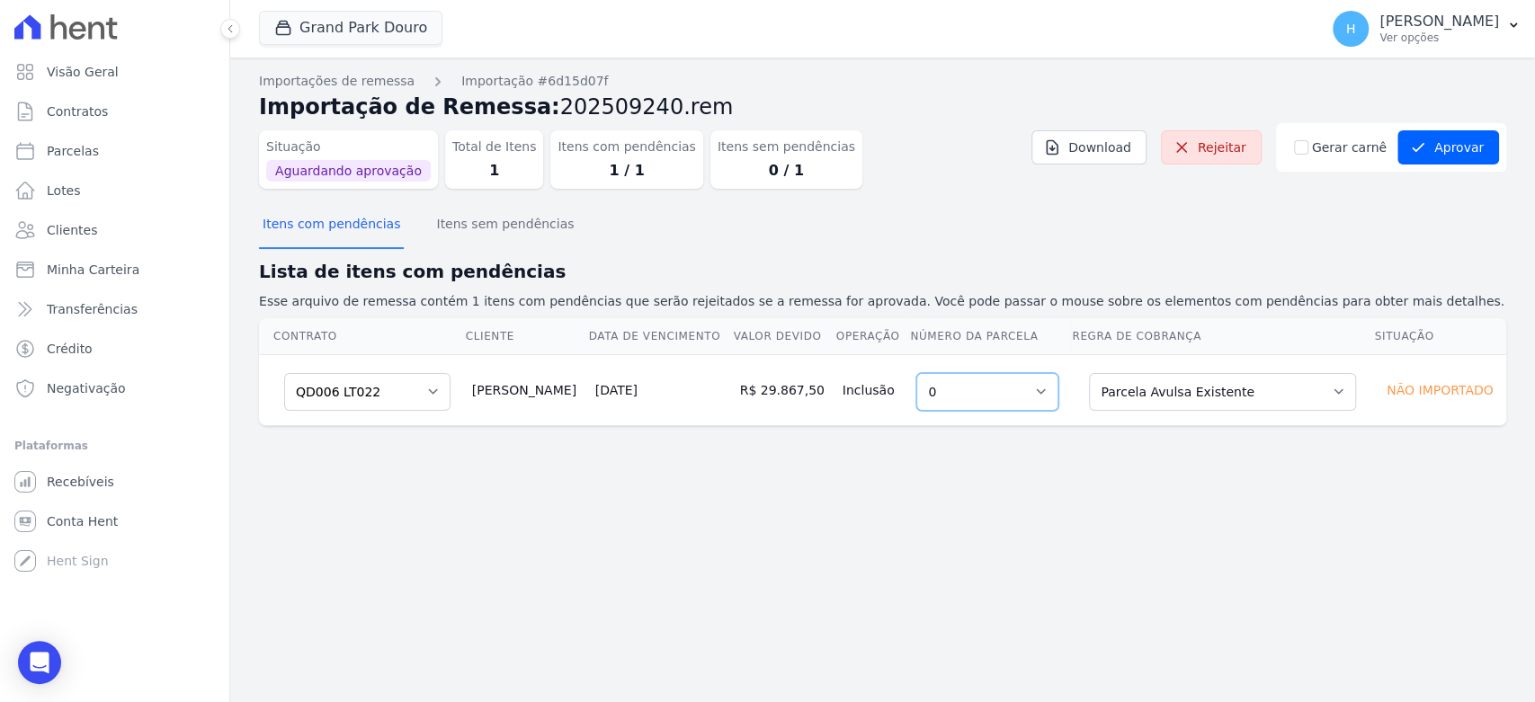
click at [973, 402] on select "Selecione uma 0" at bounding box center [987, 392] width 142 height 38
drag, startPoint x: 725, startPoint y: 412, endPoint x: 785, endPoint y: 408, distance: 60.4
click at [737, 412] on td "R$ 29.867,50" at bounding box center [784, 389] width 103 height 71
click at [1465, 156] on button "Aprovar" at bounding box center [1449, 147] width 102 height 34
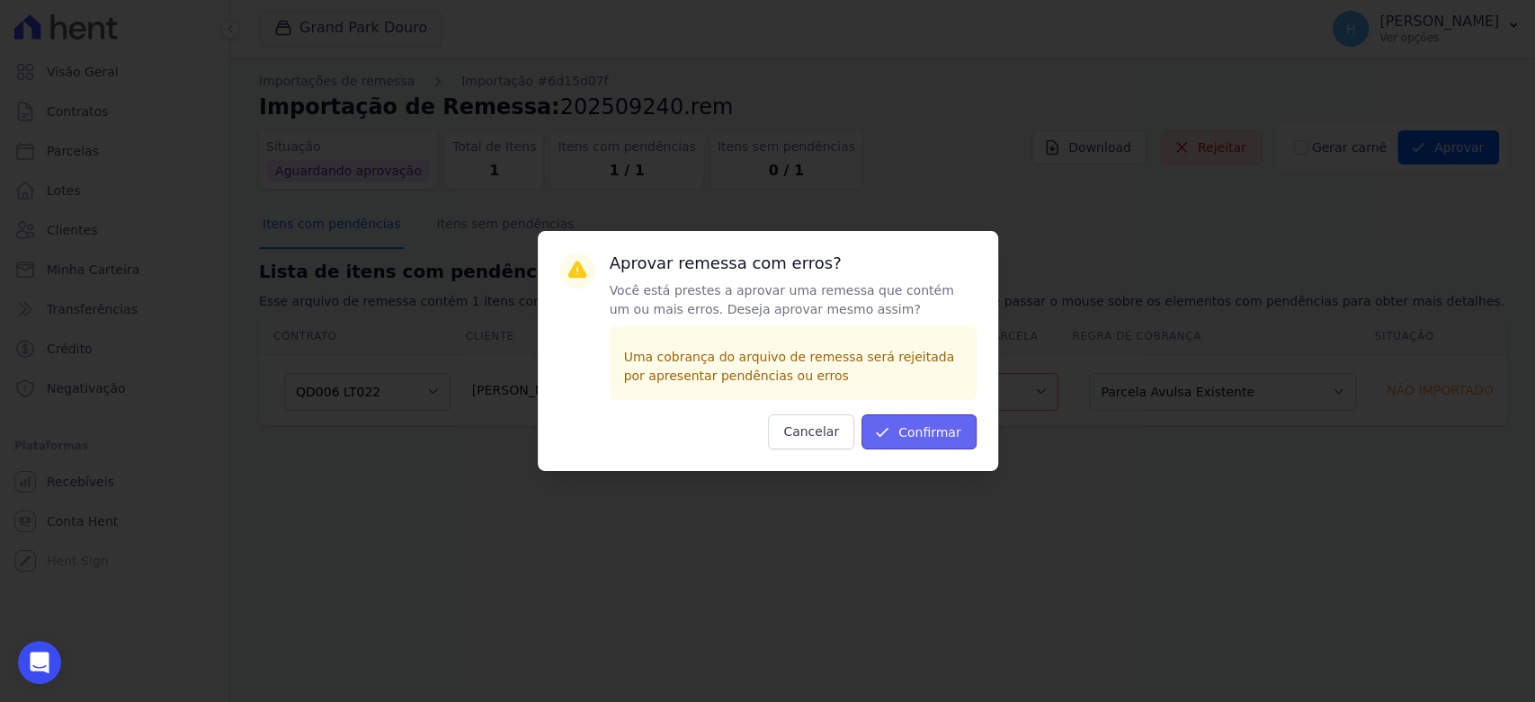
click at [927, 424] on button "Confirmar" at bounding box center [919, 432] width 115 height 35
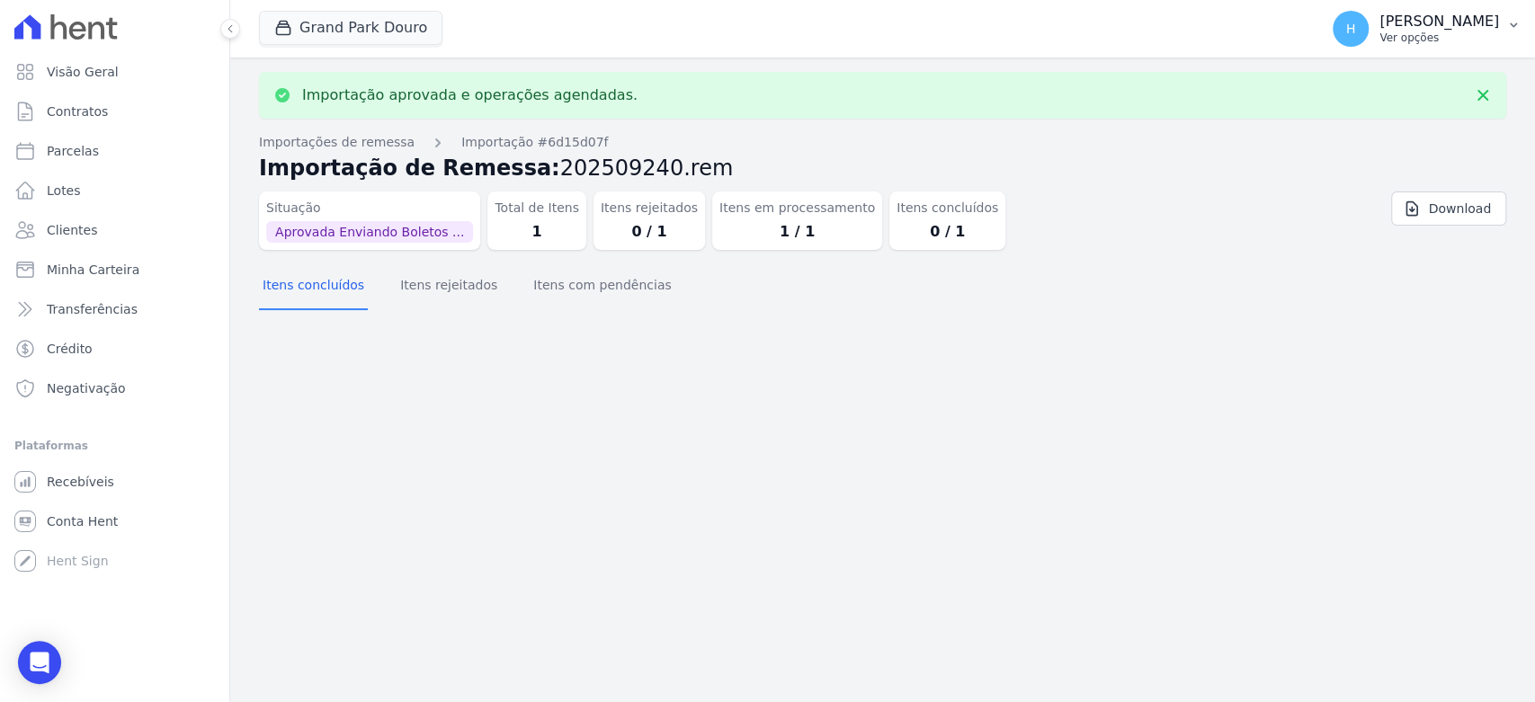
click at [1481, 20] on p "[PERSON_NAME]" at bounding box center [1440, 22] width 120 height 18
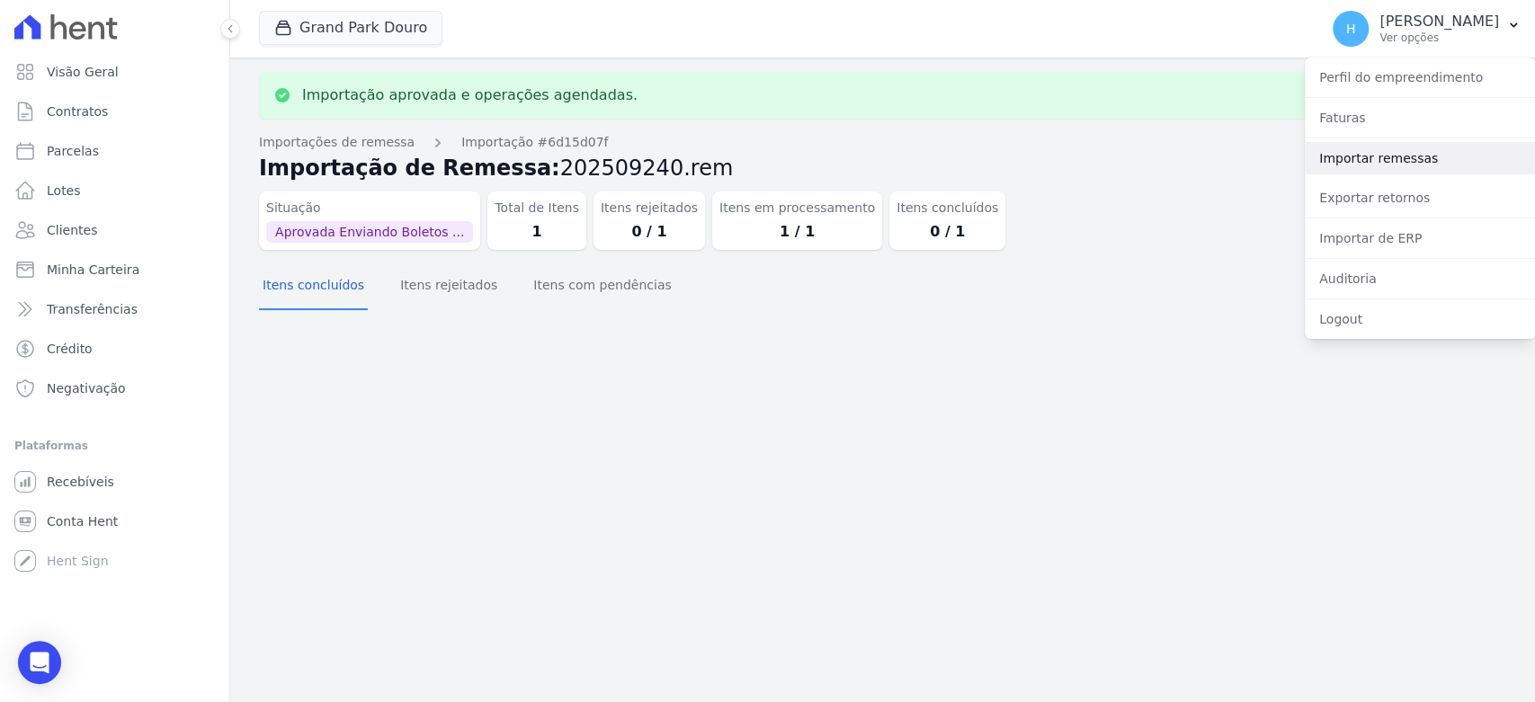
click at [1365, 150] on link "Importar remessas" at bounding box center [1420, 158] width 230 height 32
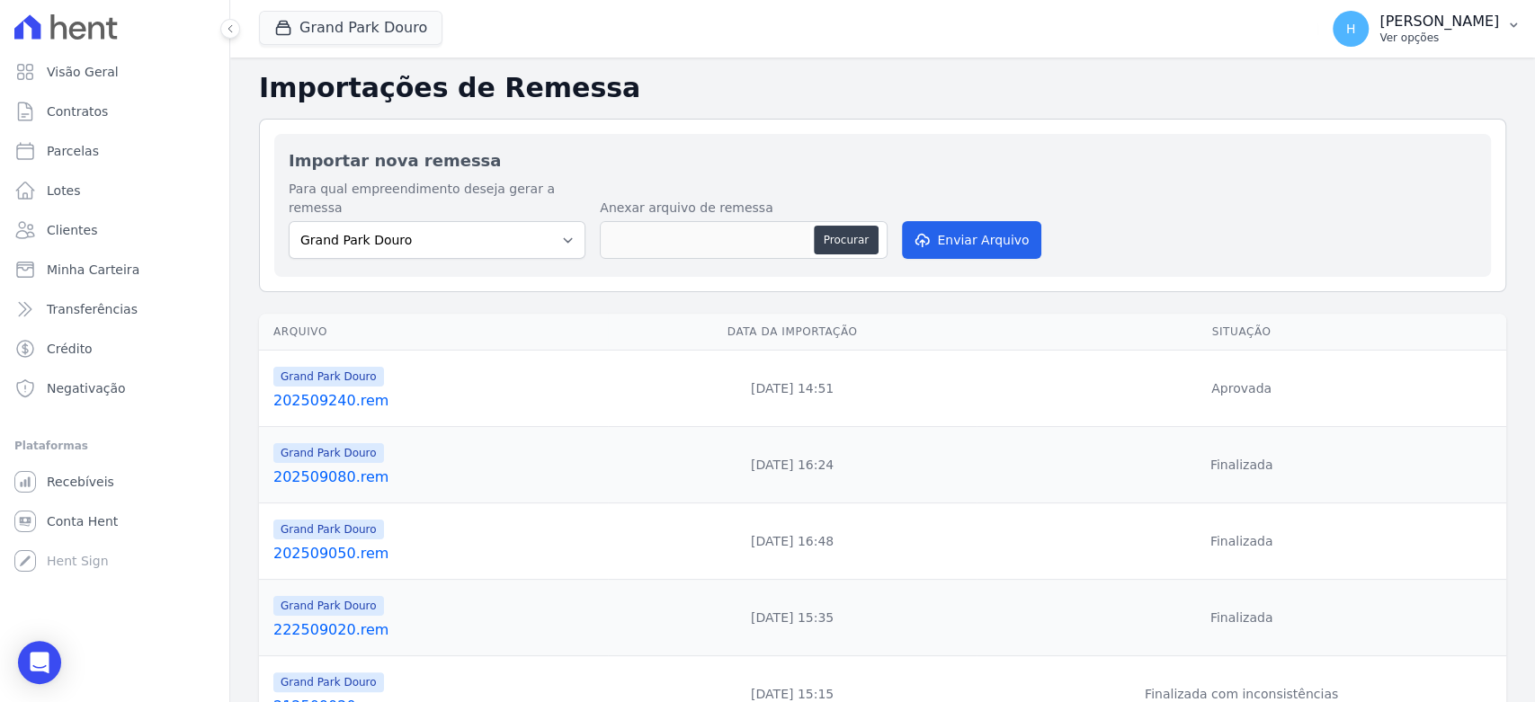
click at [1478, 15] on p "[PERSON_NAME]" at bounding box center [1440, 22] width 120 height 18
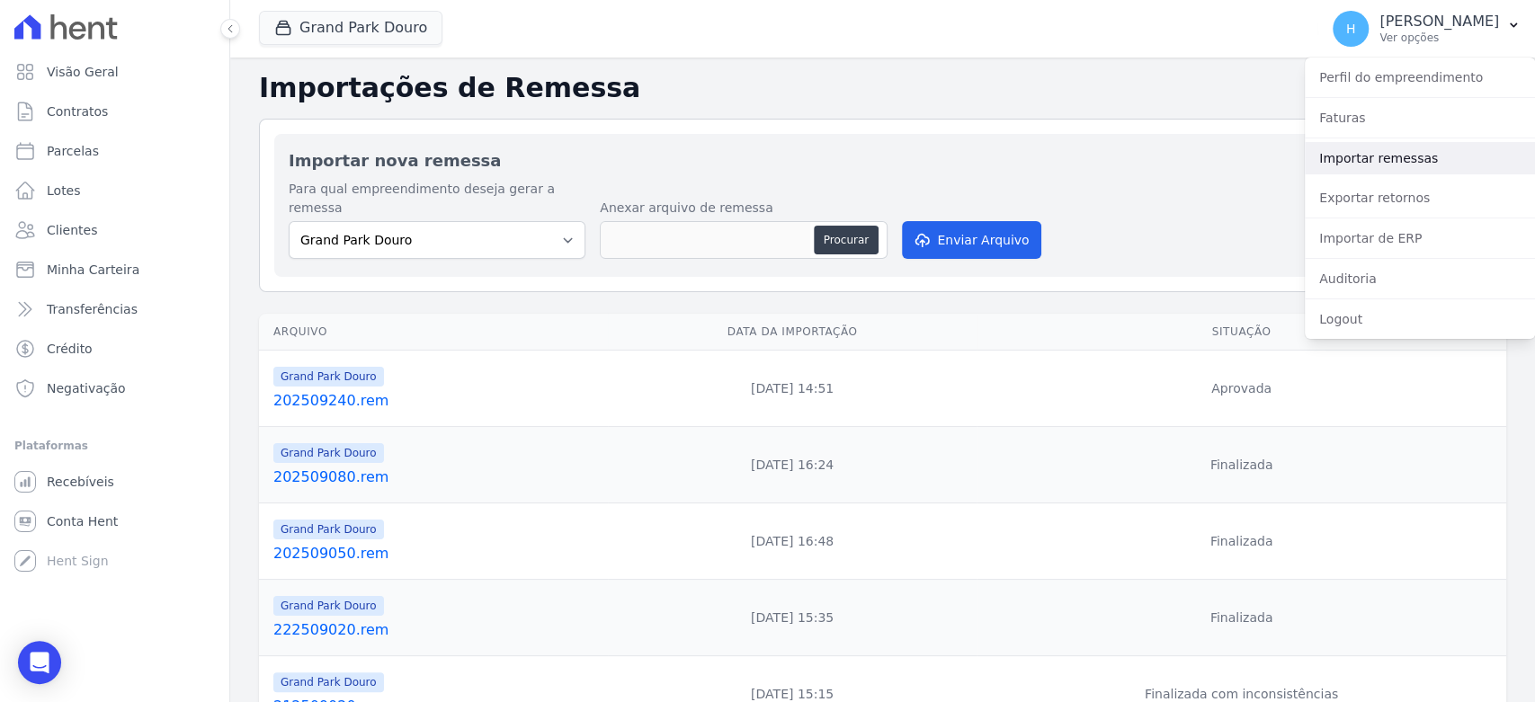
click at [1371, 153] on link "Importar remessas" at bounding box center [1420, 158] width 230 height 32
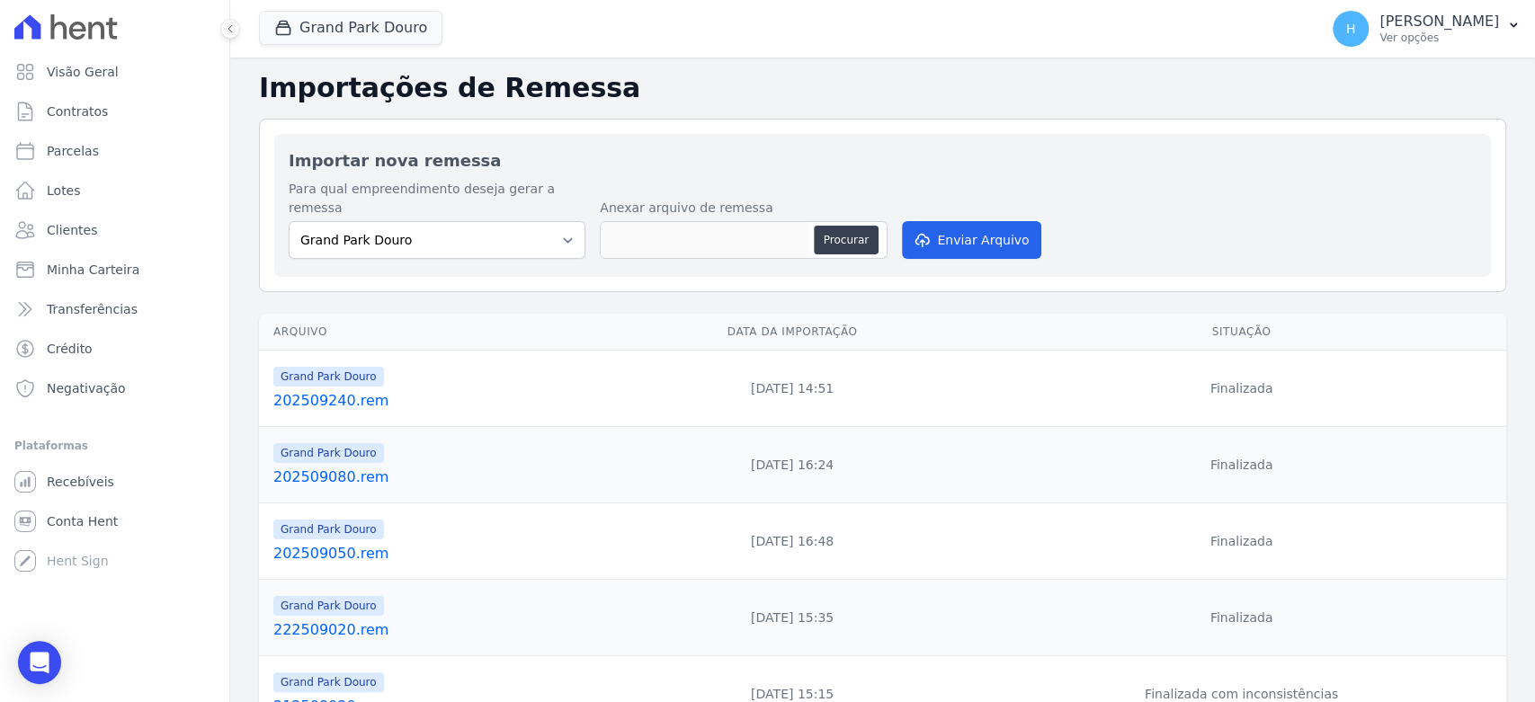
click at [309, 390] on link "202509240.rem" at bounding box center [436, 401] width 327 height 22
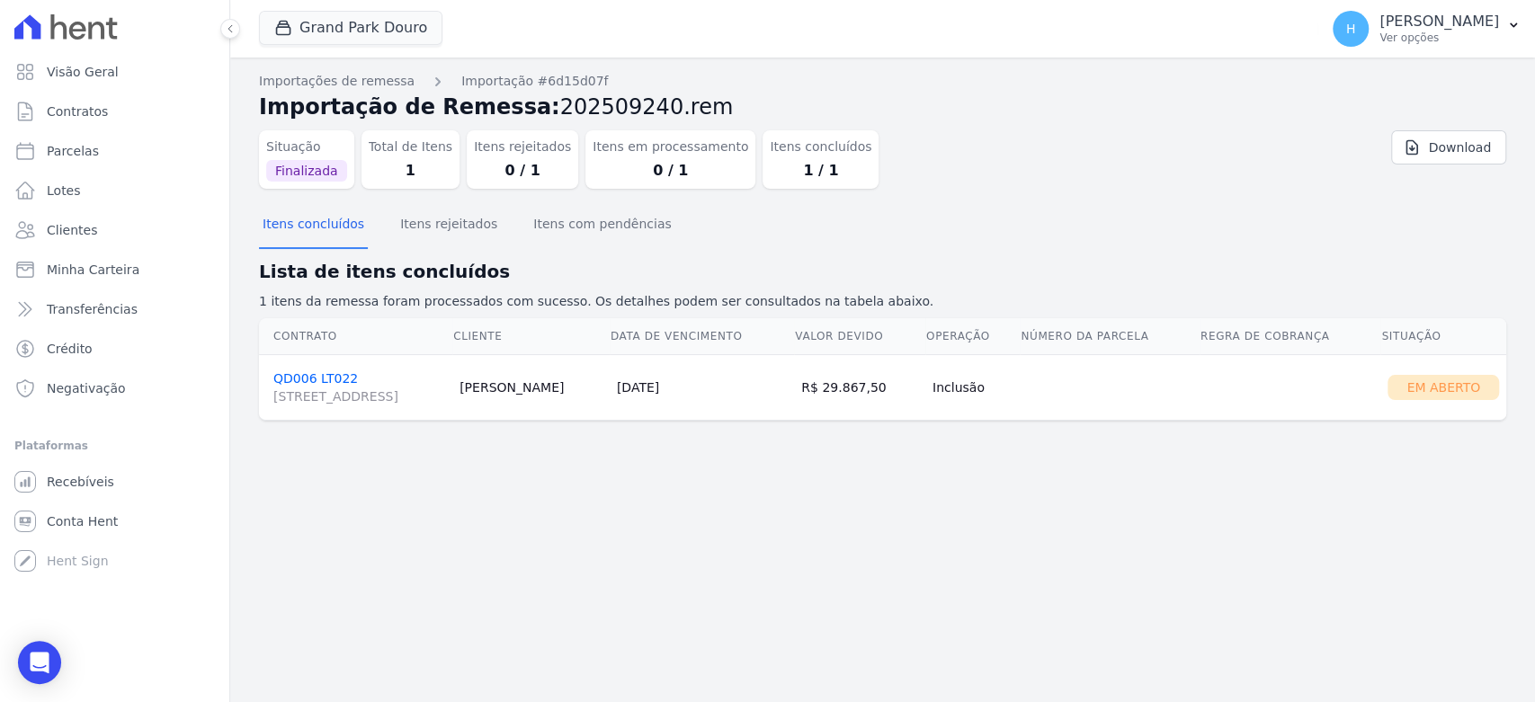
click at [317, 371] on link "QD006 LT022 Rua Paraíba 330, 330, 18 andar, Funcionários" at bounding box center [359, 388] width 172 height 34
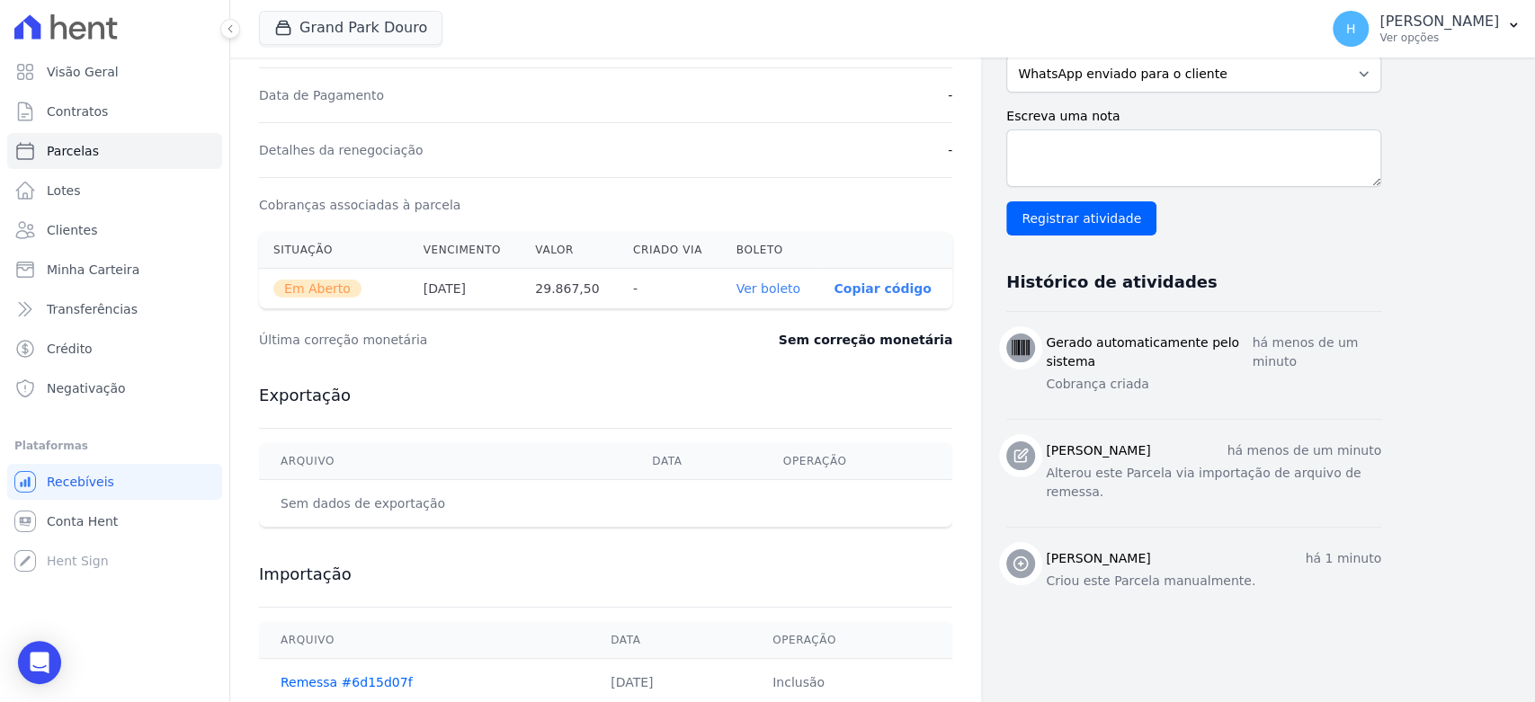
scroll to position [527, 0]
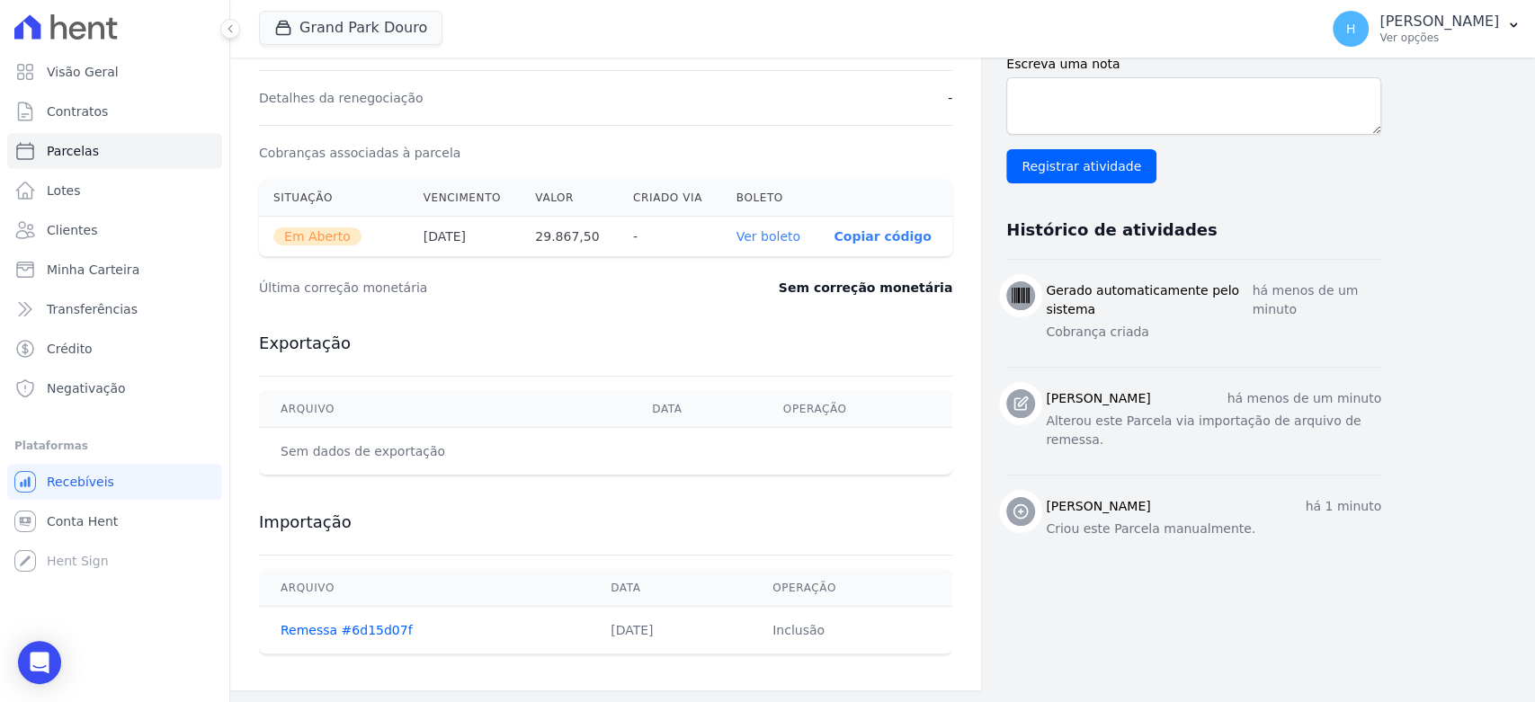
click at [756, 233] on link "Ver boleto" at bounding box center [769, 236] width 64 height 14
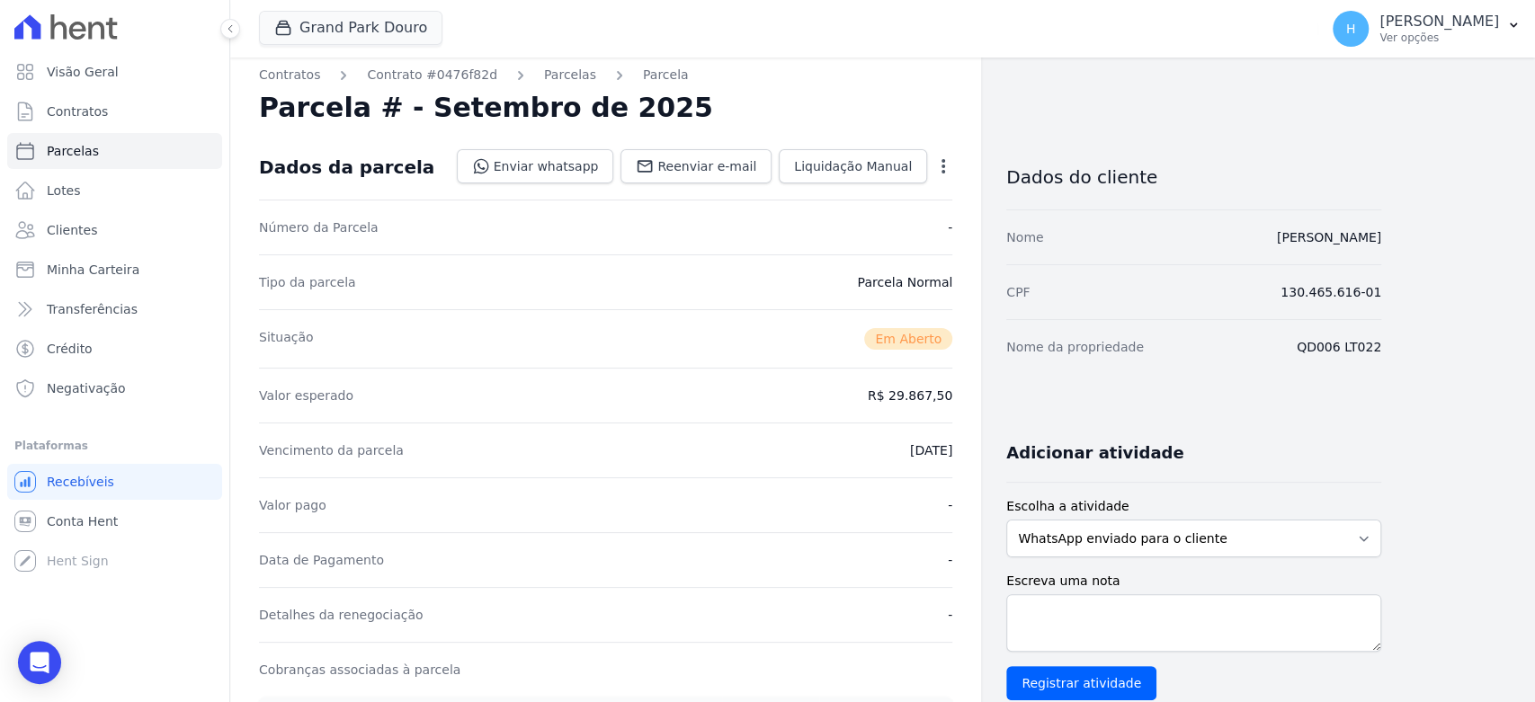
scroll to position [0, 0]
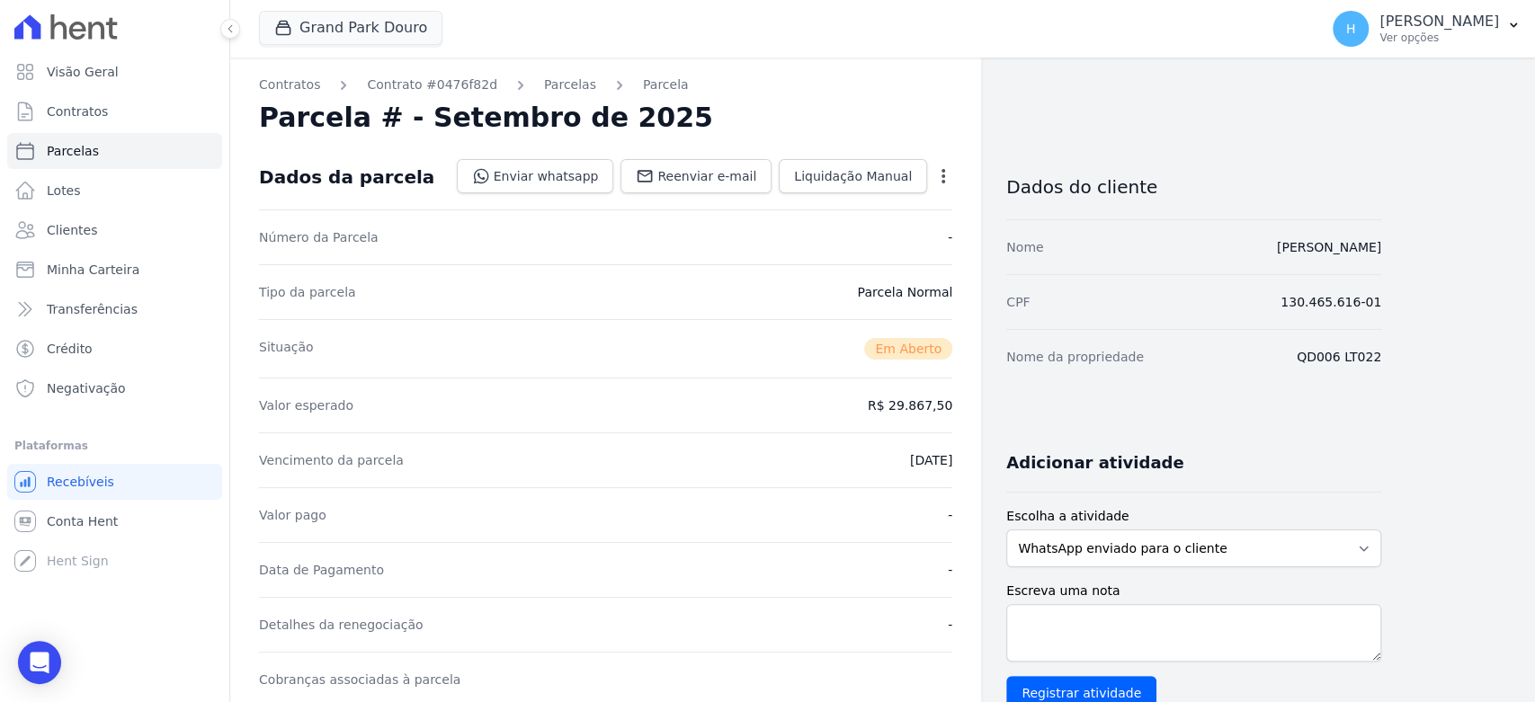
click at [1437, 57] on div "H Hellen Vilaça Ver opções Perfil do empreendimento Faturas Importar remessas E…" at bounding box center [1426, 29] width 217 height 58
click at [1437, 46] on div "H Hellen Vilaça Ver opções" at bounding box center [1416, 29] width 166 height 36
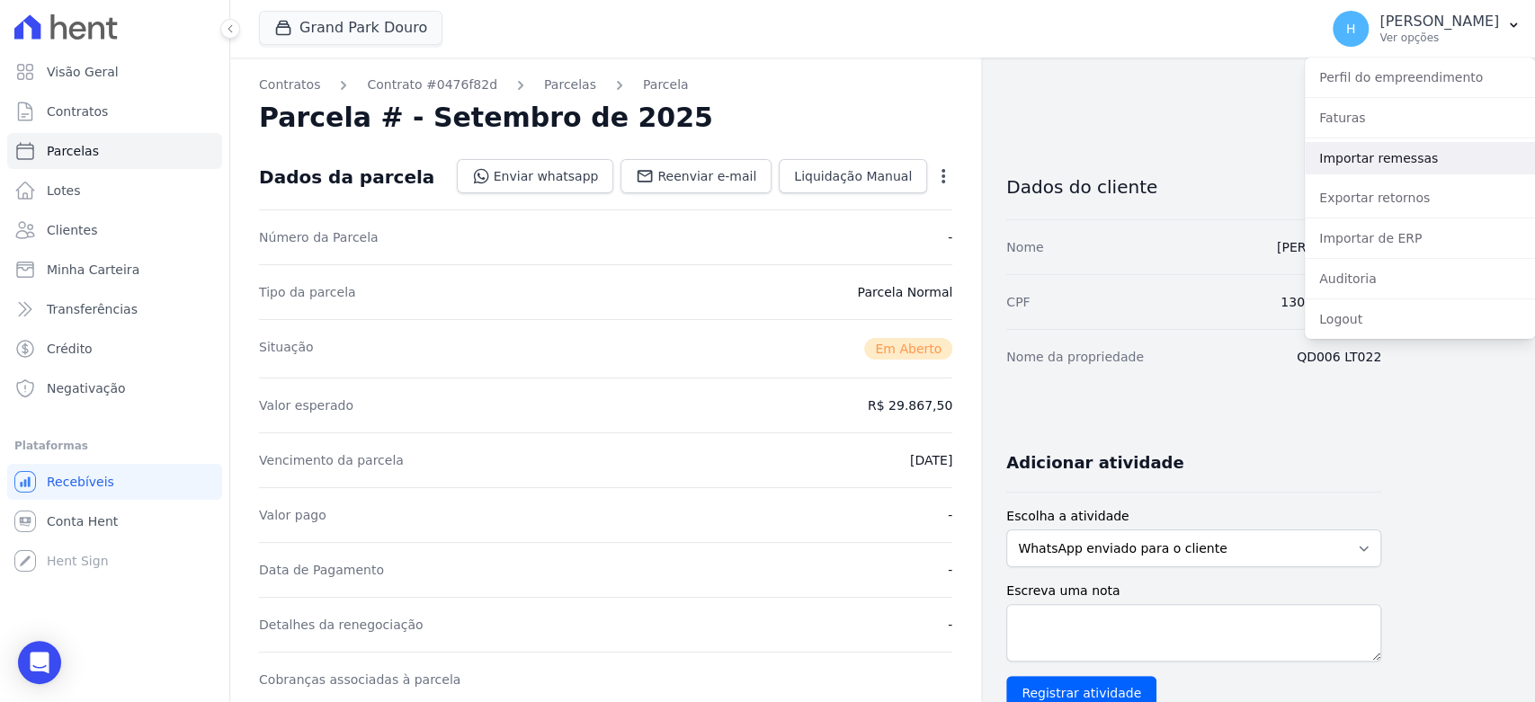
click at [1420, 171] on link "Importar remessas" at bounding box center [1420, 158] width 230 height 32
